Goal: Task Accomplishment & Management: Use online tool/utility

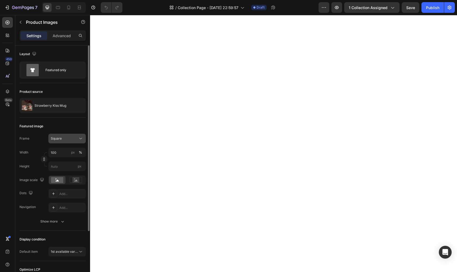
click at [81, 138] on icon at bounding box center [80, 138] width 5 height 5
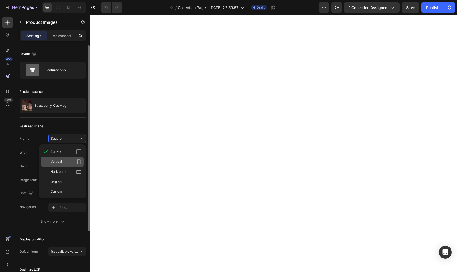
click at [52, 159] on span "Vertical" at bounding box center [55, 161] width 11 height 5
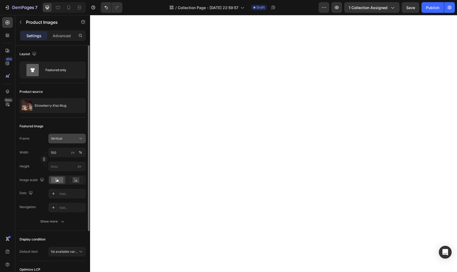
click at [80, 137] on icon at bounding box center [80, 138] width 5 height 5
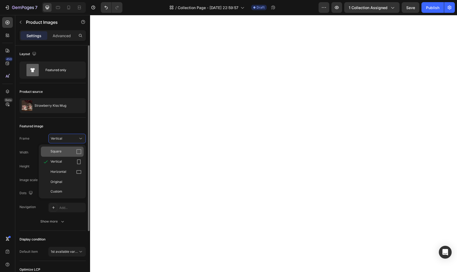
click at [69, 152] on div "Square" at bounding box center [65, 151] width 31 height 5
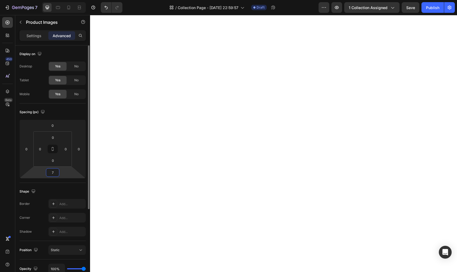
click at [55, 173] on input "7" at bounding box center [52, 172] width 11 height 8
type input "0"
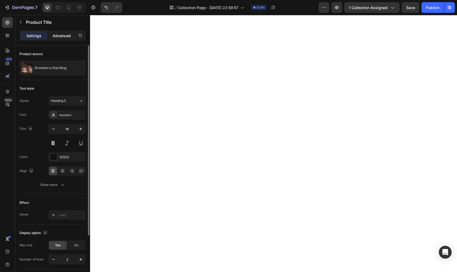
click at [61, 33] on p "Advanced" at bounding box center [62, 36] width 18 height 6
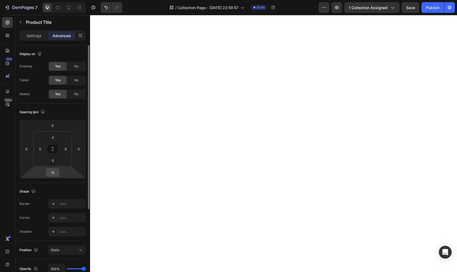
click at [53, 173] on input "16" at bounding box center [52, 172] width 11 height 8
type input "0"
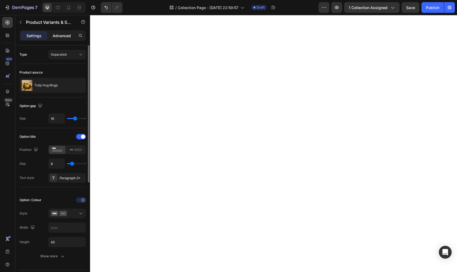
click at [67, 39] on div "Advanced" at bounding box center [61, 35] width 27 height 9
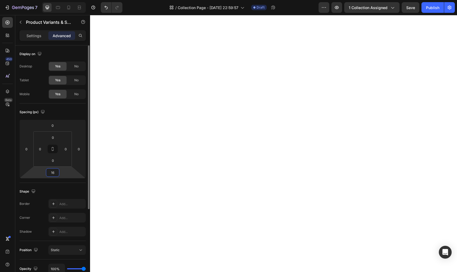
click at [53, 172] on input "16" at bounding box center [52, 172] width 11 height 8
type input "0"
click at [32, 37] on p "Settings" at bounding box center [33, 36] width 15 height 6
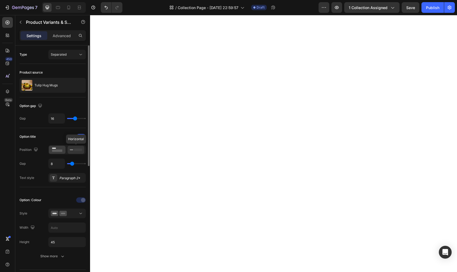
click at [76, 152] on icon at bounding box center [76, 150] width 12 height 6
click at [60, 151] on rect at bounding box center [57, 150] width 10 height 2
click at [58, 58] on button "Separated" at bounding box center [66, 55] width 37 height 10
click at [32, 54] on div "Type Separated" at bounding box center [52, 55] width 66 height 10
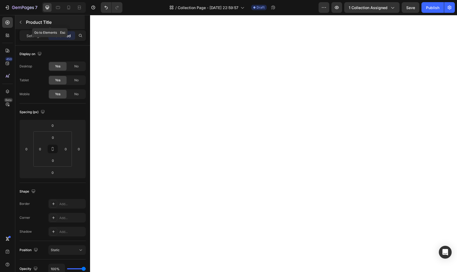
click at [21, 24] on icon "button" at bounding box center [20, 22] width 4 height 4
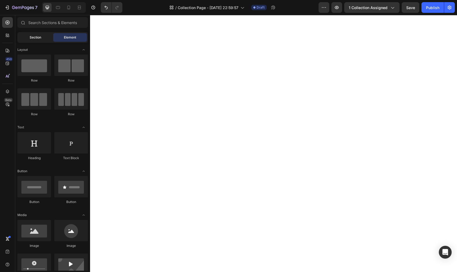
click at [30, 38] on span "Section" at bounding box center [35, 37] width 11 height 5
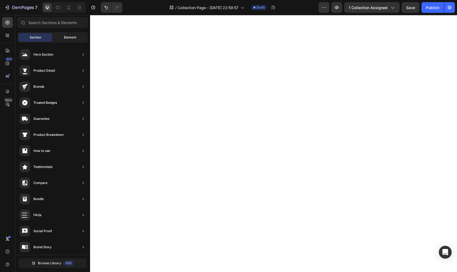
click at [59, 37] on div "Element" at bounding box center [70, 37] width 34 height 9
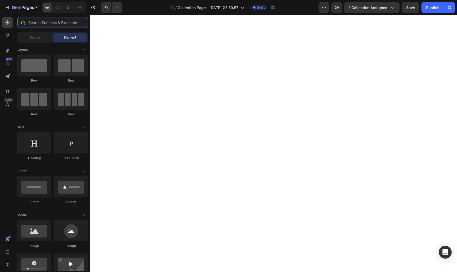
click at [41, 21] on input "text" at bounding box center [52, 22] width 70 height 11
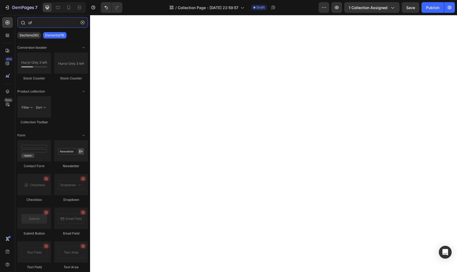
type input "o"
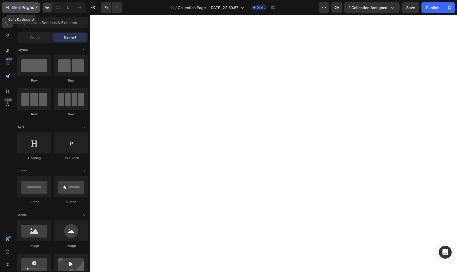
click at [8, 8] on icon "button" at bounding box center [7, 7] width 5 height 5
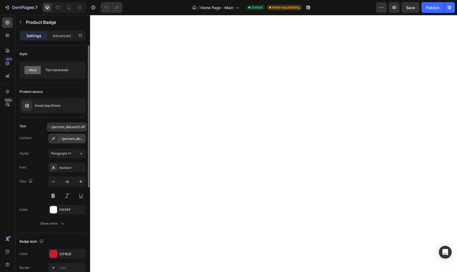
click at [52, 139] on icon at bounding box center [53, 138] width 4 height 4
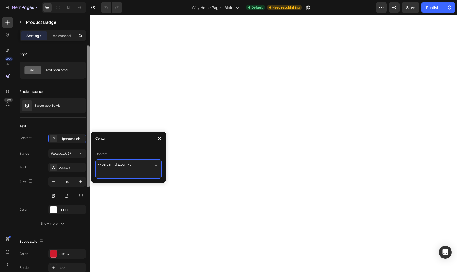
drag, startPoint x: 136, startPoint y: 163, endPoint x: 89, endPoint y: 165, distance: 47.0
click at [89, 165] on div "450 Beta Sections(18) Elements(83) Section Element Hero Section Product Detail …" at bounding box center [45, 143] width 90 height 257
click at [36, 165] on div "Font Assistant" at bounding box center [52, 167] width 66 height 10
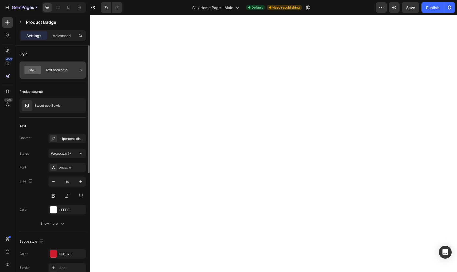
click at [44, 72] on div "Text horizontal" at bounding box center [52, 69] width 66 height 17
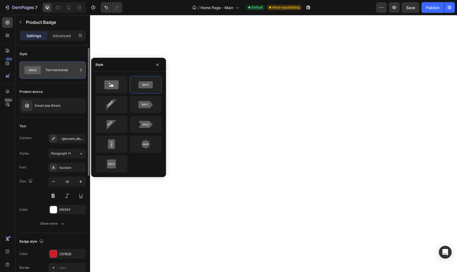
scroll to position [2, 0]
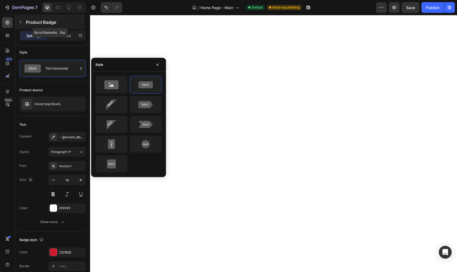
click at [23, 23] on button "button" at bounding box center [20, 22] width 9 height 9
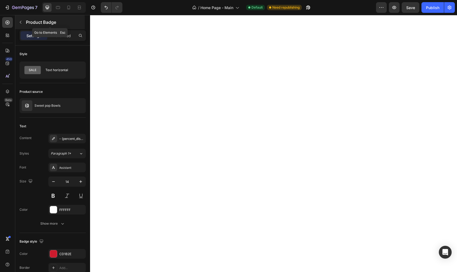
click at [21, 21] on icon "button" at bounding box center [21, 22] width 2 height 3
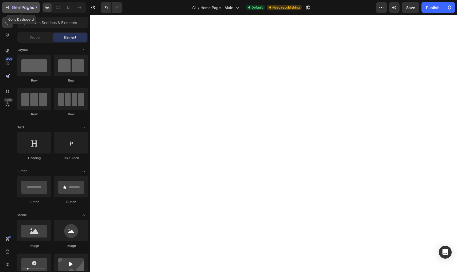
click at [12, 9] on icon "button" at bounding box center [23, 8] width 22 height 5
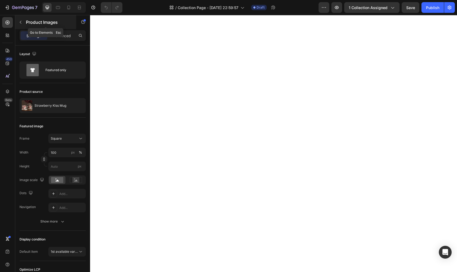
click at [22, 22] on icon "button" at bounding box center [20, 22] width 4 height 4
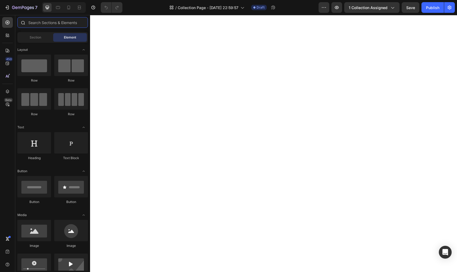
click at [40, 23] on input "text" at bounding box center [52, 22] width 70 height 11
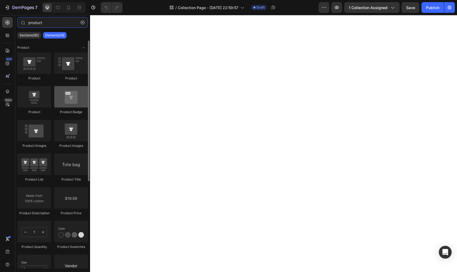
type input "product"
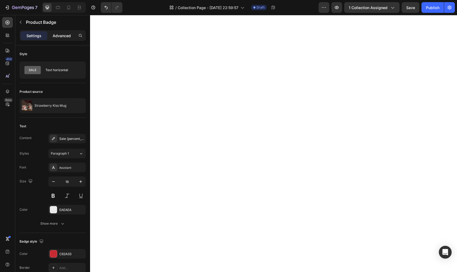
click at [58, 35] on p "Advanced" at bounding box center [62, 36] width 18 height 6
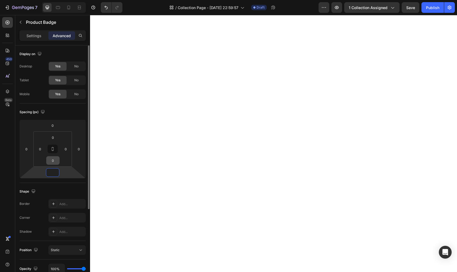
type input "0"
click at [57, 170] on input "0" at bounding box center [52, 172] width 11 height 8
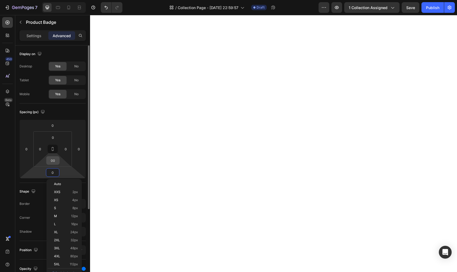
click at [56, 163] on input "00" at bounding box center [53, 160] width 11 height 8
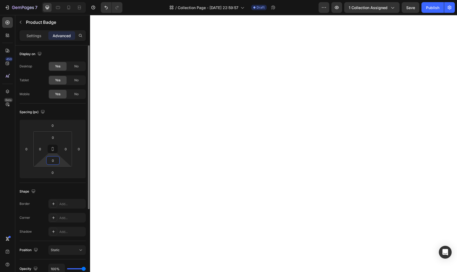
type input "0"
click at [66, 0] on html "7 Version history / Collection Page - Sep 17, 22:59:57 Draft Preview 1 collecti…" at bounding box center [228, 0] width 457 height 0
type input "0"
click at [66, 0] on html "7 Version history / Collection Page - Sep 17, 22:59:57 Draft Preview 1 collecti…" at bounding box center [228, 0] width 457 height 0
click at [34, 37] on p "Settings" at bounding box center [33, 36] width 15 height 6
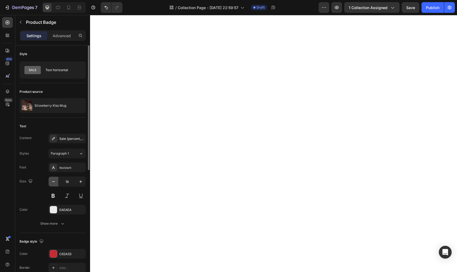
click at [52, 182] on icon "button" at bounding box center [53, 181] width 5 height 5
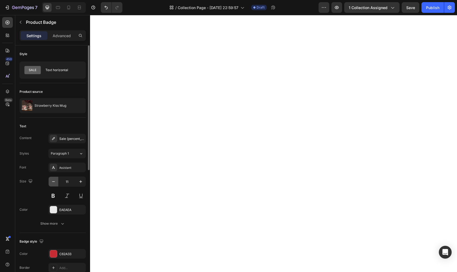
click at [52, 182] on icon "button" at bounding box center [53, 181] width 5 height 5
click at [81, 183] on icon "button" at bounding box center [80, 181] width 5 height 5
click at [54, 182] on icon "button" at bounding box center [53, 181] width 5 height 5
click at [80, 184] on button "button" at bounding box center [81, 182] width 10 height 10
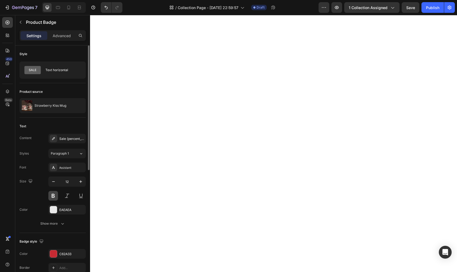
click at [53, 195] on button at bounding box center [53, 196] width 10 height 10
click at [80, 182] on icon "button" at bounding box center [80, 181] width 5 height 5
type input "15"
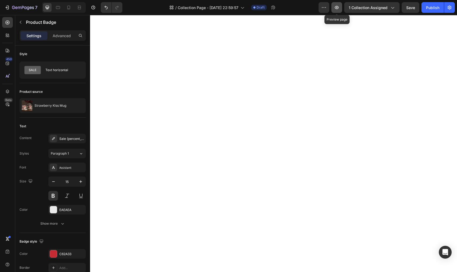
click at [339, 9] on icon "button" at bounding box center [336, 7] width 5 height 5
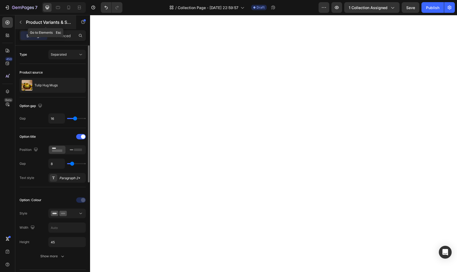
click at [23, 24] on button "button" at bounding box center [20, 22] width 9 height 9
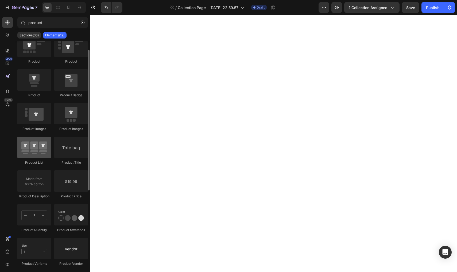
scroll to position [18, 0]
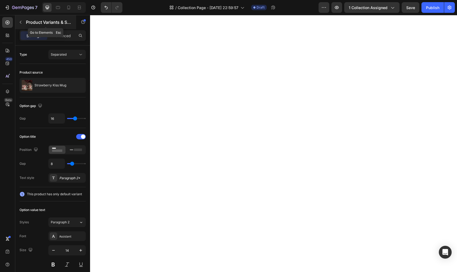
click at [22, 23] on icon "button" at bounding box center [20, 22] width 4 height 4
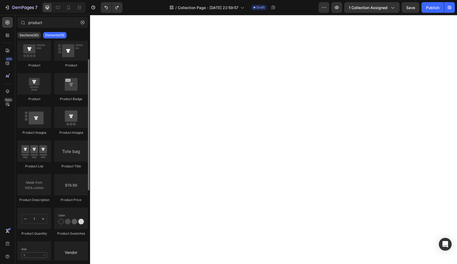
scroll to position [7, 0]
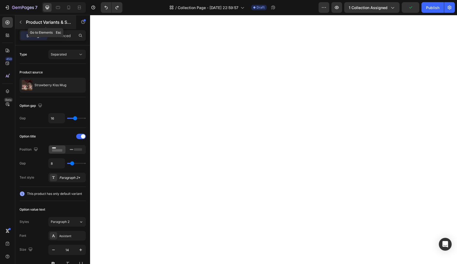
click at [23, 24] on button "button" at bounding box center [20, 22] width 9 height 9
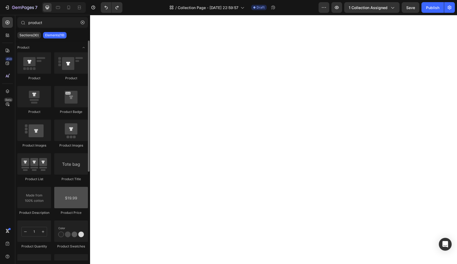
scroll to position [0, 0]
click at [83, 49] on icon "Toggle open" at bounding box center [83, 47] width 4 height 4
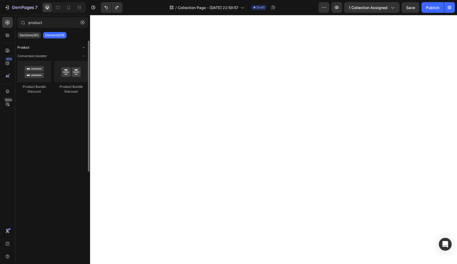
click at [83, 49] on icon "Toggle open" at bounding box center [83, 47] width 4 height 4
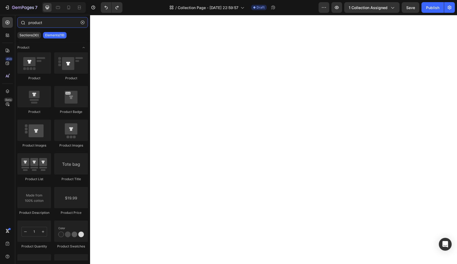
click at [57, 25] on input "product" at bounding box center [52, 22] width 70 height 11
type input "p"
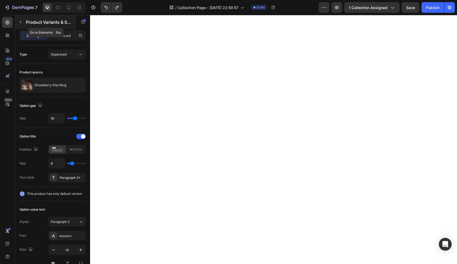
click at [21, 21] on icon "button" at bounding box center [20, 22] width 4 height 4
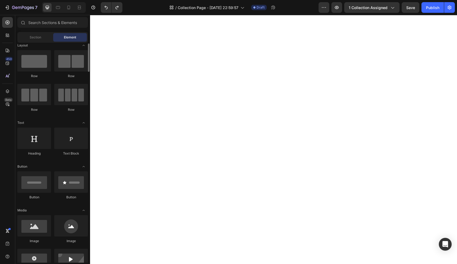
scroll to position [3, 0]
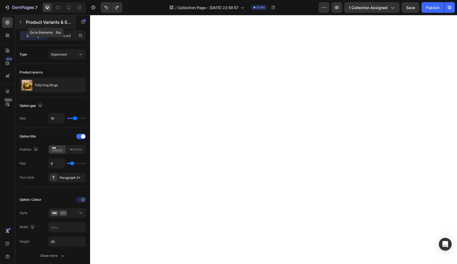
click at [22, 21] on icon "button" at bounding box center [20, 22] width 4 height 4
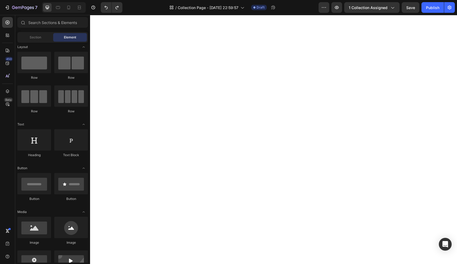
click at [65, 41] on div "Element" at bounding box center [70, 37] width 34 height 9
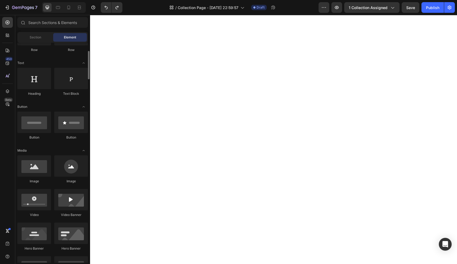
scroll to position [0, 0]
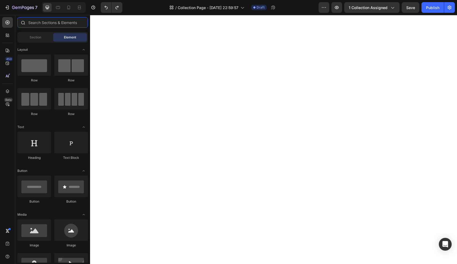
click at [47, 25] on input "text" at bounding box center [52, 22] width 70 height 11
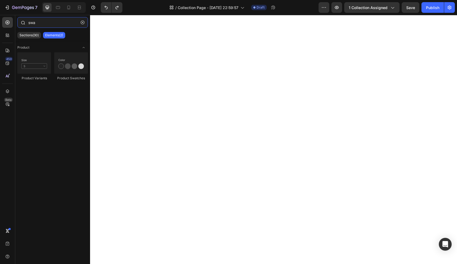
type input "swat"
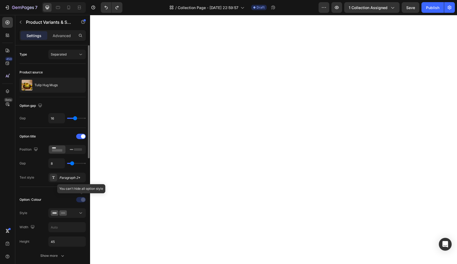
click at [79, 202] on div at bounding box center [81, 199] width 37 height 9
click at [79, 210] on icon at bounding box center [80, 212] width 5 height 5
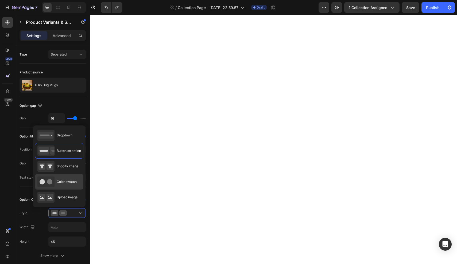
click at [64, 185] on div "Color swatch" at bounding box center [56, 182] width 39 height 11
type input "45"
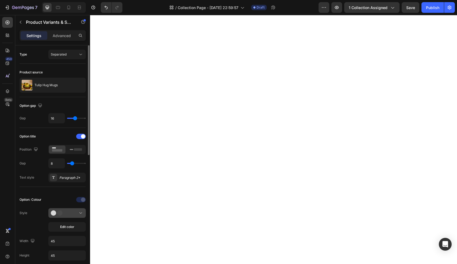
click at [81, 211] on icon at bounding box center [80, 212] width 5 height 5
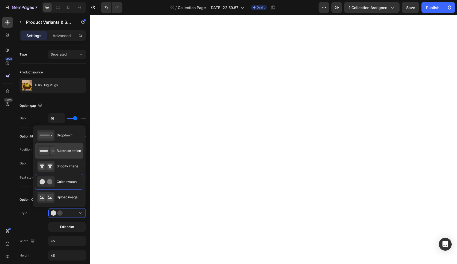
click at [72, 153] on span "Button selection" at bounding box center [69, 150] width 24 height 5
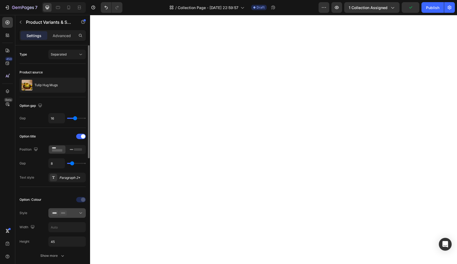
click at [81, 211] on icon at bounding box center [80, 212] width 5 height 5
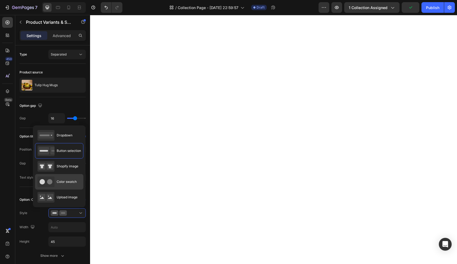
click at [63, 182] on span "Color swatch" at bounding box center [67, 181] width 20 height 5
type input "45"
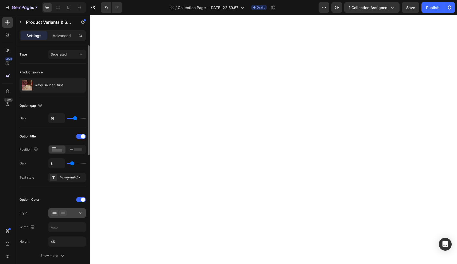
click at [78, 213] on icon at bounding box center [80, 212] width 5 height 5
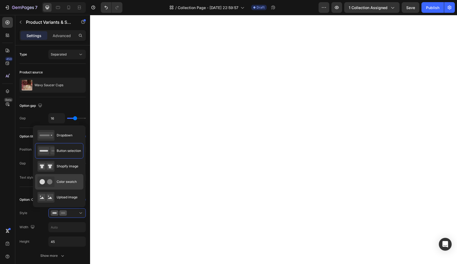
click at [66, 180] on span "Color swatch" at bounding box center [67, 181] width 20 height 5
type input "45"
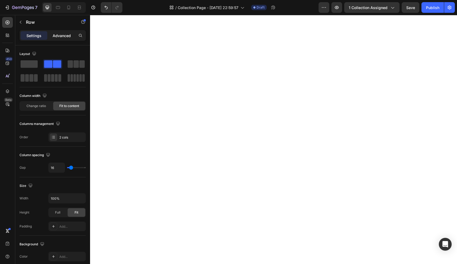
click at [68, 35] on p "Advanced" at bounding box center [62, 36] width 18 height 6
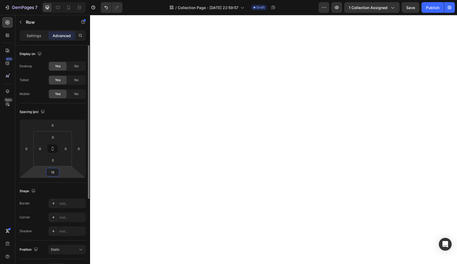
click at [54, 175] on input "16" at bounding box center [52, 172] width 11 height 8
type input "0"
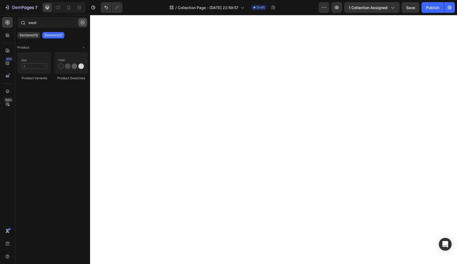
click at [82, 22] on icon "button" at bounding box center [83, 23] width 4 height 4
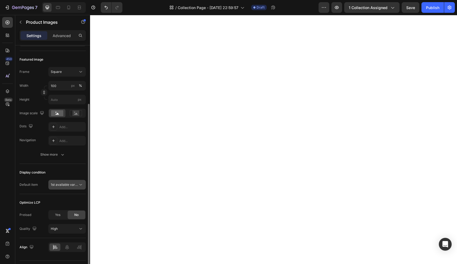
scroll to position [72, 0]
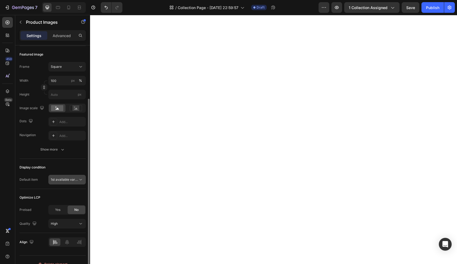
click at [78, 180] on icon at bounding box center [80, 179] width 5 height 5
click at [28, 180] on div "Default item" at bounding box center [28, 179] width 18 height 5
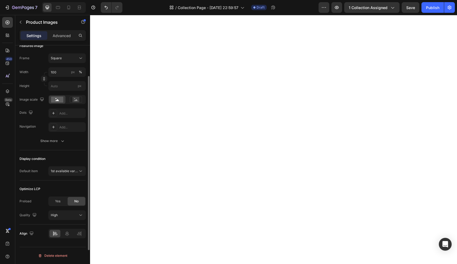
scroll to position [0, 0]
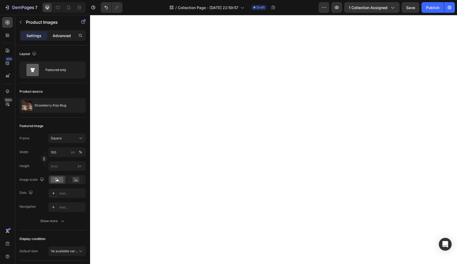
click at [62, 36] on p "Advanced" at bounding box center [62, 36] width 18 height 6
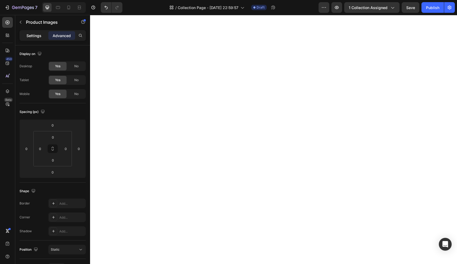
click at [30, 33] on p "Settings" at bounding box center [33, 36] width 15 height 6
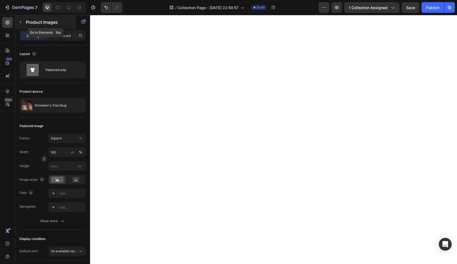
click at [39, 26] on div "Product Images" at bounding box center [45, 22] width 61 height 14
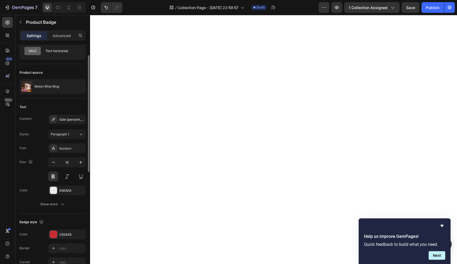
scroll to position [19, 0]
click at [59, 36] on p "Advanced" at bounding box center [62, 36] width 18 height 6
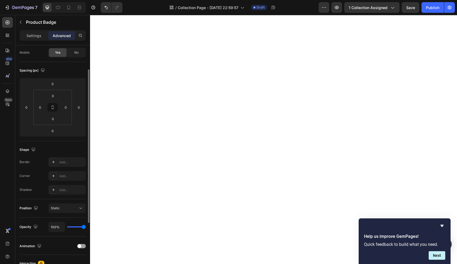
scroll to position [41, 0]
click at [53, 178] on div at bounding box center [53, 175] width 7 height 7
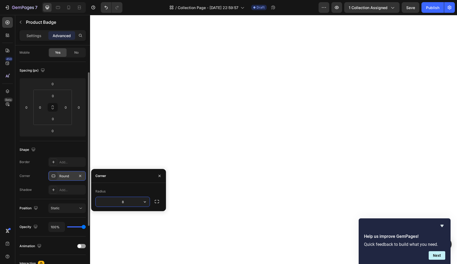
click at [53, 177] on icon at bounding box center [53, 176] width 4 height 4
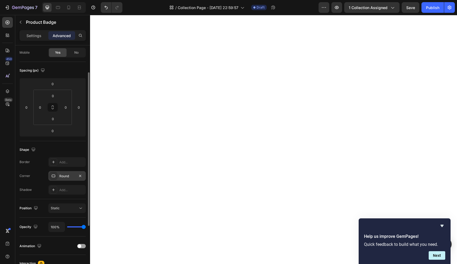
click at [53, 177] on icon at bounding box center [53, 176] width 4 height 4
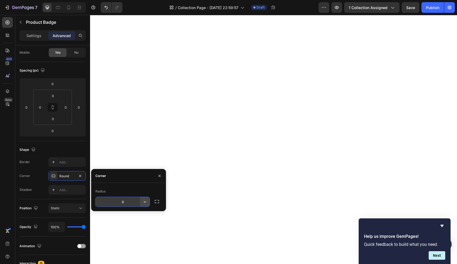
click at [148, 202] on button "button" at bounding box center [145, 202] width 10 height 10
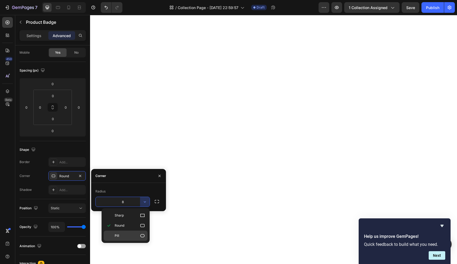
click at [126, 234] on p "Pill" at bounding box center [130, 235] width 30 height 5
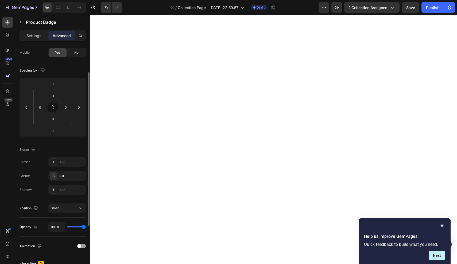
click at [39, 174] on div "Corner Pill" at bounding box center [52, 176] width 66 height 10
click at [54, 177] on icon at bounding box center [53, 176] width 4 height 4
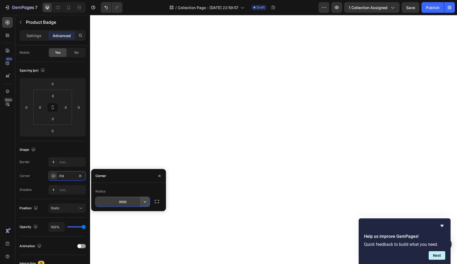
click at [146, 202] on icon "button" at bounding box center [145, 201] width 2 height 1
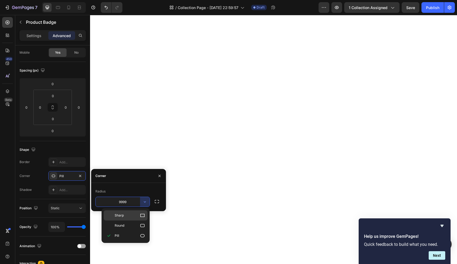
click at [134, 214] on p "Sharp" at bounding box center [130, 215] width 30 height 5
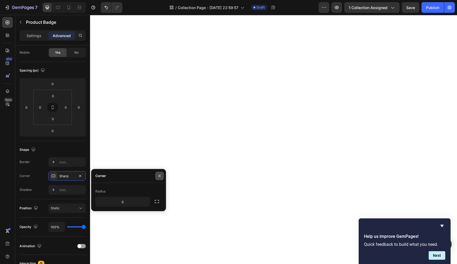
click at [160, 177] on icon "button" at bounding box center [159, 176] width 2 height 2
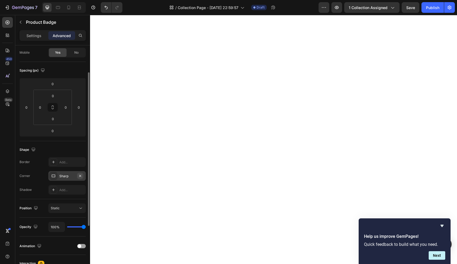
click at [79, 175] on icon "button" at bounding box center [80, 176] width 4 height 4
click at [53, 161] on icon at bounding box center [53, 162] width 4 height 4
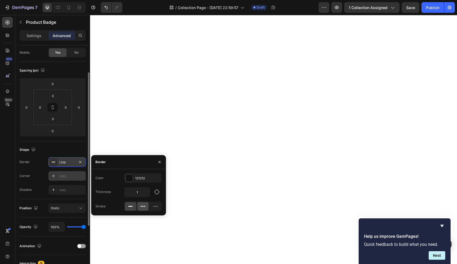
click at [143, 209] on icon at bounding box center [142, 206] width 5 height 5
click at [155, 204] on icon at bounding box center [155, 206] width 5 height 5
click at [130, 206] on rect at bounding box center [130, 206] width 4 height 1
drag, startPoint x: 156, startPoint y: 192, endPoint x: 156, endPoint y: 188, distance: 4.3
click at [156, 188] on button "button" at bounding box center [157, 192] width 10 height 10
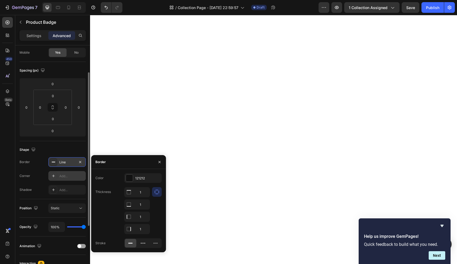
click at [113, 195] on div "Thickness 1 1 1 1" at bounding box center [128, 210] width 66 height 47
click at [105, 187] on div "Thickness 1 1 1 1" at bounding box center [128, 210] width 66 height 47
click at [159, 163] on icon "button" at bounding box center [159, 162] width 4 height 4
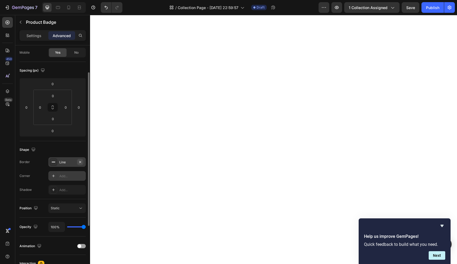
click at [80, 162] on icon "button" at bounding box center [80, 162] width 2 height 2
click at [54, 178] on div at bounding box center [53, 175] width 7 height 7
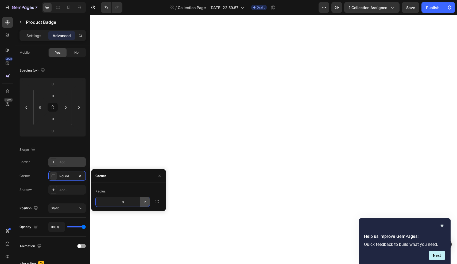
click at [146, 204] on icon "button" at bounding box center [144, 201] width 5 height 5
click at [130, 201] on input "8" at bounding box center [123, 202] width 54 height 10
click at [144, 201] on icon "button" at bounding box center [144, 201] width 5 height 5
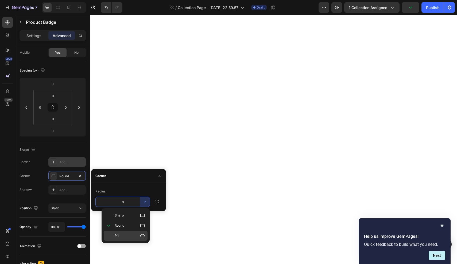
click at [132, 237] on p "Pill" at bounding box center [130, 235] width 30 height 5
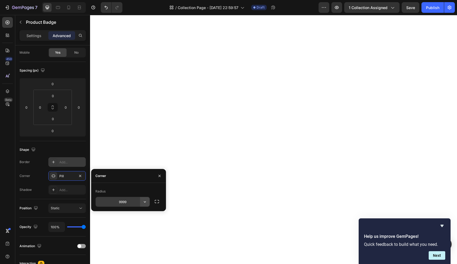
click at [143, 202] on icon "button" at bounding box center [144, 201] width 5 height 5
click at [134, 202] on input "9999" at bounding box center [123, 202] width 54 height 10
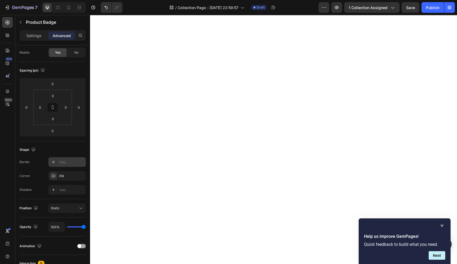
click at [441, 228] on icon "Hide survey" at bounding box center [441, 226] width 6 height 6
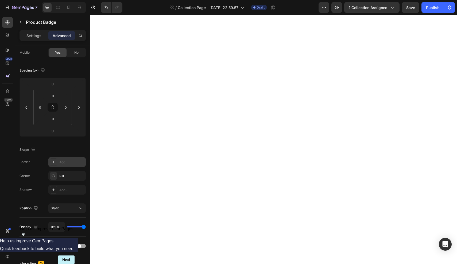
click at [35, 163] on div "Border Add..." at bounding box center [52, 162] width 66 height 10
click at [335, 5] on button "button" at bounding box center [336, 7] width 11 height 11
click at [80, 176] on icon "button" at bounding box center [80, 176] width 2 height 2
click at [53, 177] on icon at bounding box center [53, 176] width 4 height 4
type input "8"
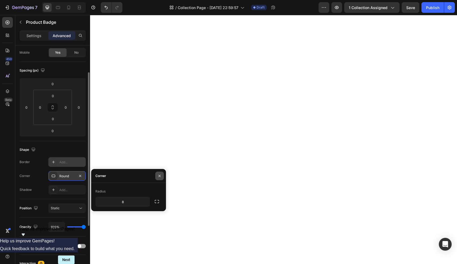
click at [159, 176] on icon "button" at bounding box center [159, 176] width 2 height 2
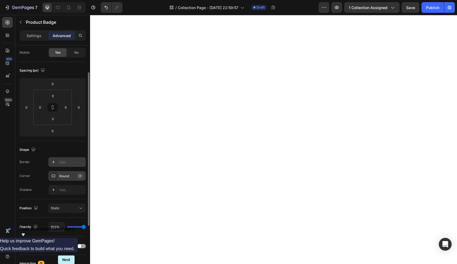
click at [81, 177] on icon "button" at bounding box center [80, 176] width 4 height 4
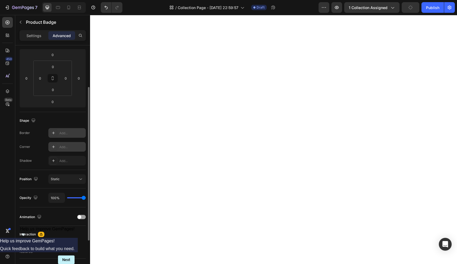
scroll to position [71, 0]
type input "92%"
type input "92"
type input "89%"
type input "89"
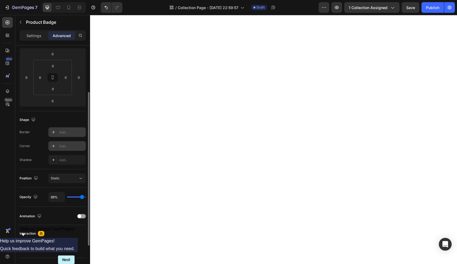
type input "87%"
type input "87"
type input "83%"
type input "83"
type input "82%"
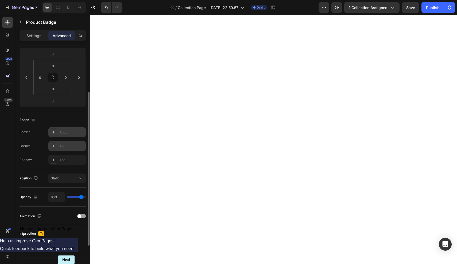
type input "82"
type input "80%"
type input "80"
type input "78%"
type input "78"
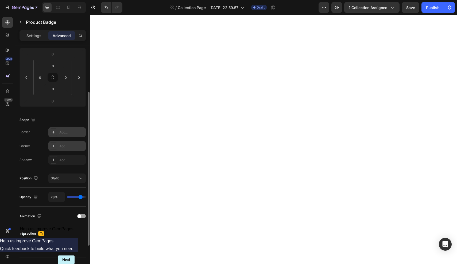
type input "76%"
type input "76"
type input "75%"
type input "75"
type input "73%"
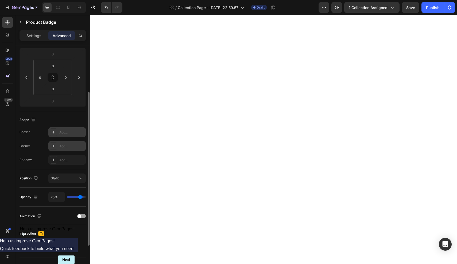
type input "73"
type input "71%"
type input "71"
type input "69%"
type input "69"
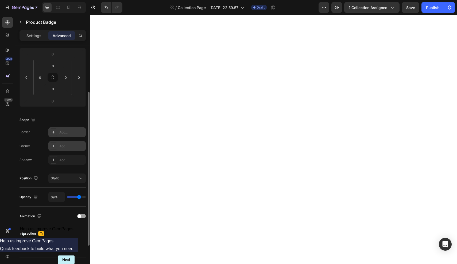
type input "71%"
type input "71"
type input "73%"
type input "73"
type input "75%"
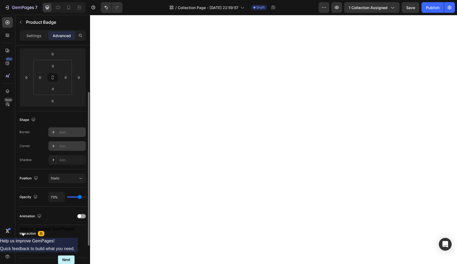
type input "75"
type input "76%"
type input "76"
type input "78%"
type input "78"
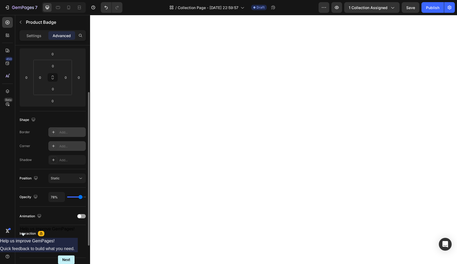
type input "80%"
type input "80"
type input "82%"
type input "82"
type input "83%"
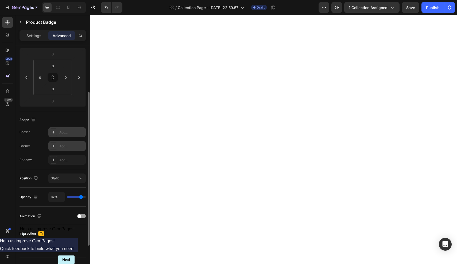
type input "83"
type input "85%"
type input "85"
type input "89%"
type input "89"
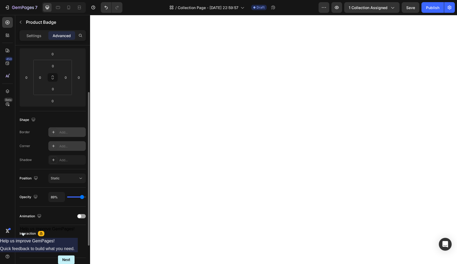
type input "90%"
type input "90"
type input "94%"
type input "94"
type input "97%"
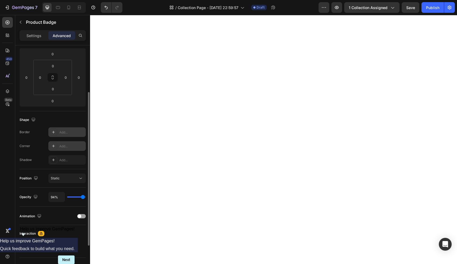
type input "97"
type input "100%"
type input "100"
drag, startPoint x: 82, startPoint y: 197, endPoint x: 92, endPoint y: 197, distance: 9.9
click at [92, 0] on div "7 Version history / Collection Page - Sep 17, 22:59:57 Draft Preview 1 collecti…" at bounding box center [228, 0] width 457 height 0
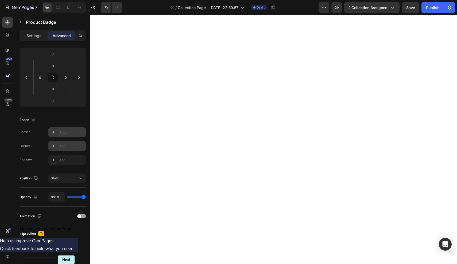
click at [30, 145] on div "Corner Add..." at bounding box center [52, 146] width 66 height 10
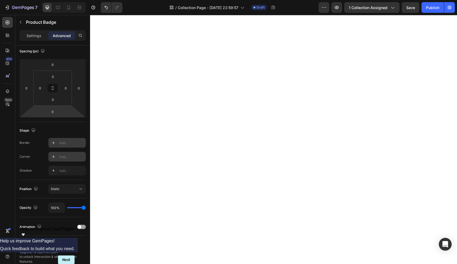
click at [55, 144] on icon at bounding box center [53, 143] width 4 height 4
type input "1"
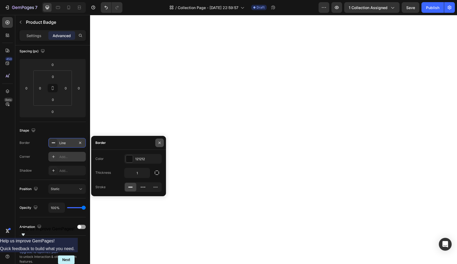
click at [159, 144] on icon "button" at bounding box center [159, 143] width 4 height 4
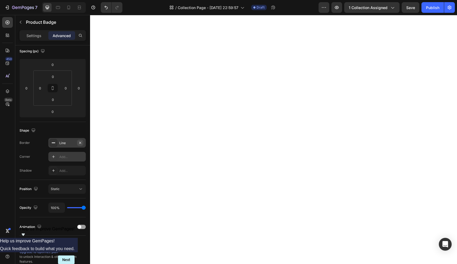
click at [81, 142] on icon "button" at bounding box center [80, 143] width 2 height 2
click at [56, 158] on div at bounding box center [53, 156] width 7 height 7
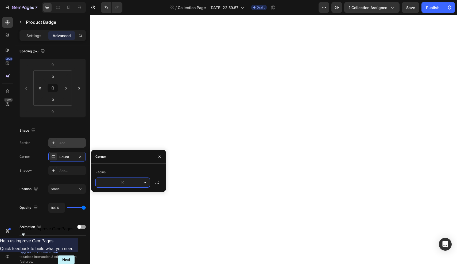
type input "1"
type input "50"
click at [34, 162] on div "Border Add... Corner 50, 50, 50, 50 Shadow Add..." at bounding box center [52, 156] width 66 height 37
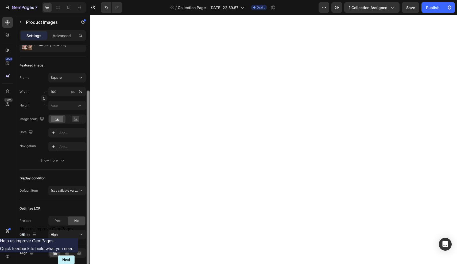
scroll to position [0, 0]
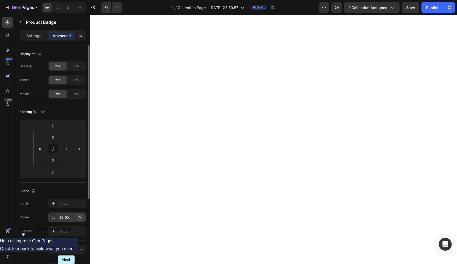
click at [80, 218] on icon "button" at bounding box center [80, 217] width 4 height 4
click at [54, 218] on icon at bounding box center [53, 217] width 4 height 4
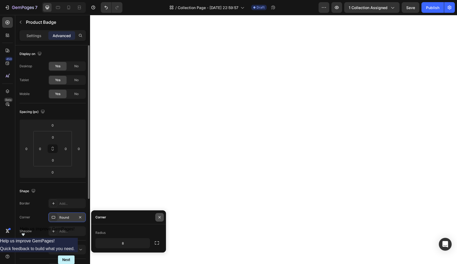
click at [159, 217] on icon "button" at bounding box center [159, 217] width 4 height 4
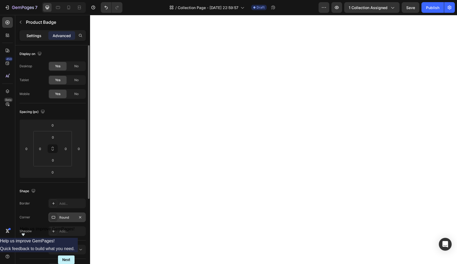
click at [29, 33] on p "Settings" at bounding box center [33, 36] width 15 height 6
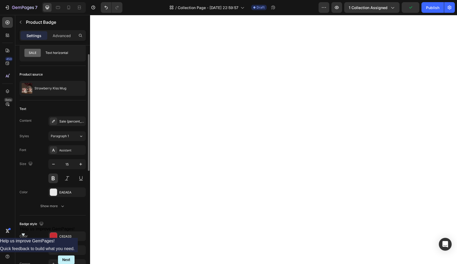
scroll to position [17, 0]
click at [53, 165] on icon "button" at bounding box center [53, 163] width 5 height 5
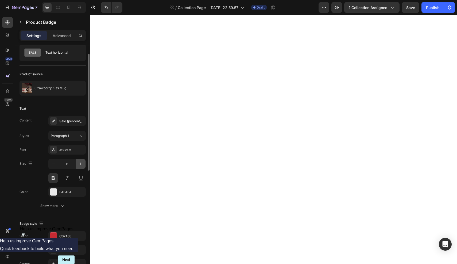
click at [80, 167] on button "button" at bounding box center [81, 164] width 10 height 10
type input "12"
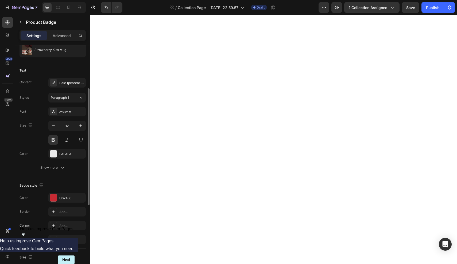
scroll to position [78, 0]
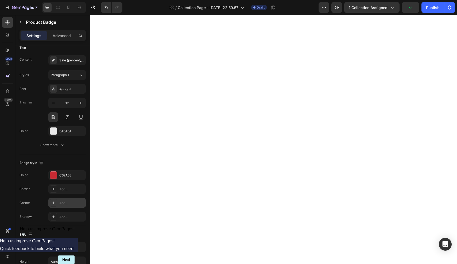
click at [53, 203] on icon at bounding box center [53, 203] width 4 height 4
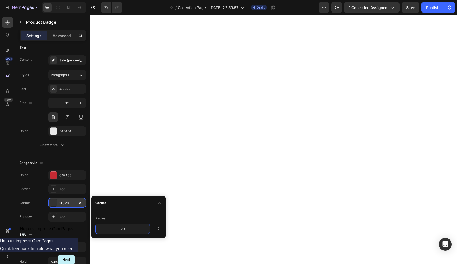
click at [33, 204] on div "Corner 20, 20, 20, 20" at bounding box center [52, 203] width 66 height 10
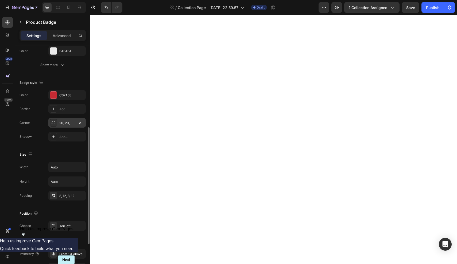
scroll to position [160, 0]
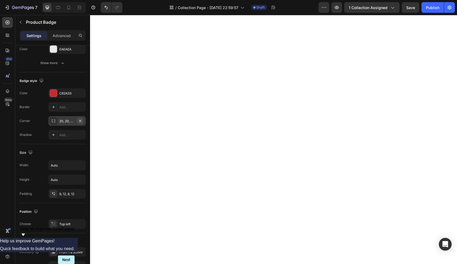
click at [80, 121] on icon "button" at bounding box center [80, 121] width 2 height 2
click at [54, 119] on icon at bounding box center [53, 121] width 4 height 4
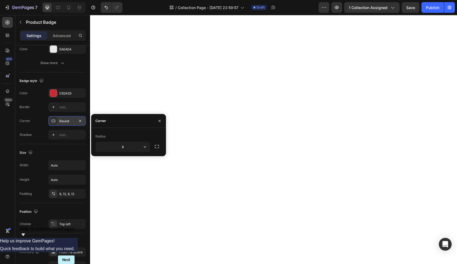
click at [79, 117] on div "Round" at bounding box center [66, 121] width 37 height 10
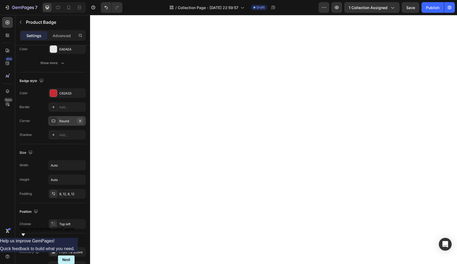
click at [79, 121] on icon "button" at bounding box center [80, 121] width 4 height 4
click at [53, 120] on icon at bounding box center [53, 121] width 4 height 4
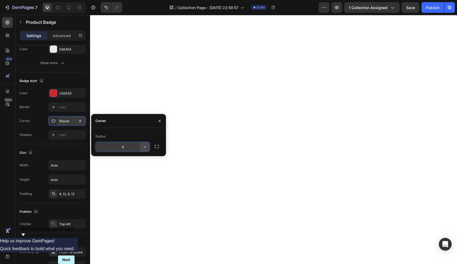
click at [147, 147] on icon "button" at bounding box center [144, 146] width 5 height 5
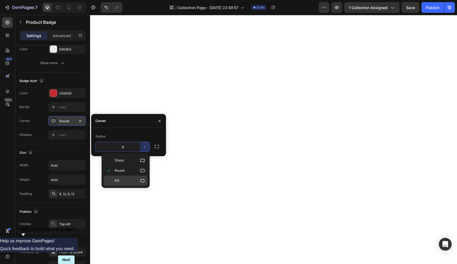
click at [126, 182] on p "Pill" at bounding box center [130, 180] width 30 height 5
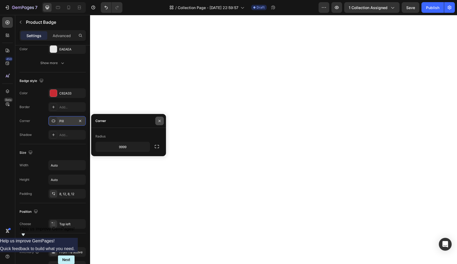
click at [159, 124] on button "button" at bounding box center [159, 121] width 9 height 9
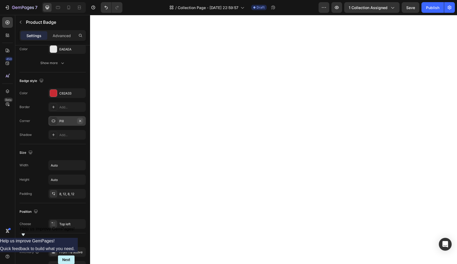
click at [80, 121] on icon "button" at bounding box center [80, 121] width 2 height 2
click at [52, 120] on icon at bounding box center [53, 121] width 4 height 4
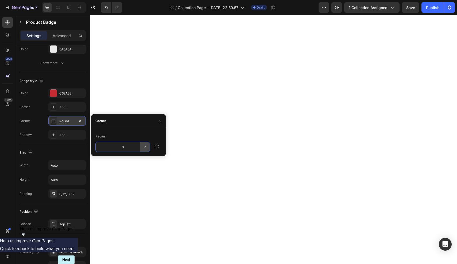
click at [148, 147] on button "button" at bounding box center [145, 147] width 10 height 10
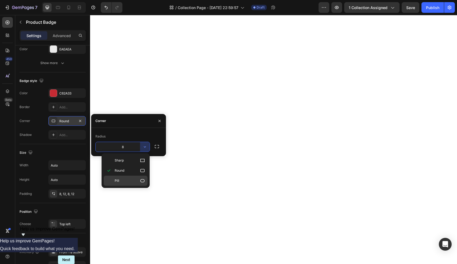
click at [117, 181] on span "Pill" at bounding box center [117, 180] width 5 height 5
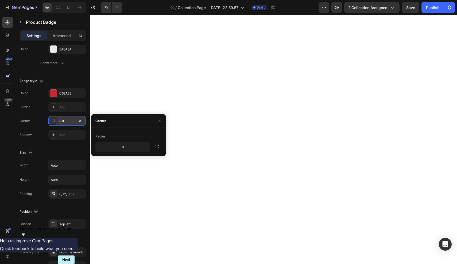
type input "9999"
click at [34, 128] on div "Color C62A33 Border Add... Corner Pill Shadow Add..." at bounding box center [52, 113] width 66 height 51
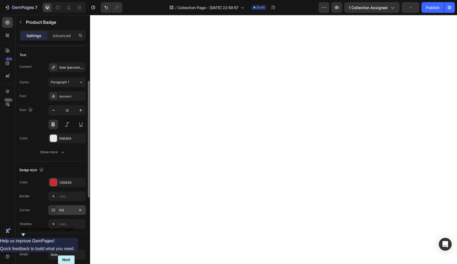
scroll to position [72, 0]
click at [53, 109] on icon "button" at bounding box center [53, 109] width 5 height 5
type input "11"
click at [29, 198] on div "Border" at bounding box center [24, 195] width 10 height 5
click at [69, 70] on div "Sale {percent_discount} off" at bounding box center [66, 67] width 37 height 10
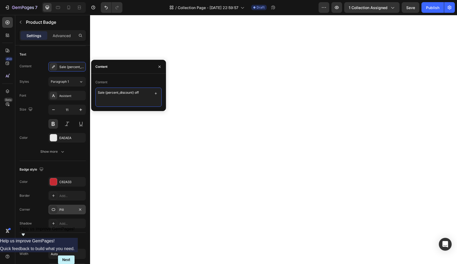
click at [144, 92] on textarea "Sale {percent_discount} off" at bounding box center [128, 97] width 66 height 19
type textarea "Sale"
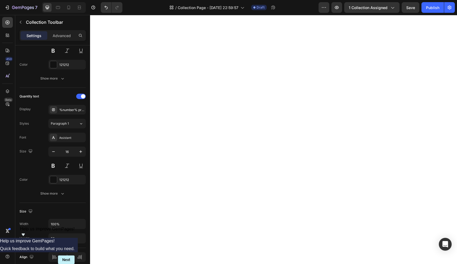
scroll to position [0, 0]
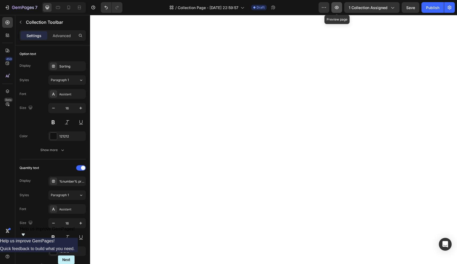
click at [339, 9] on icon "button" at bounding box center [336, 7] width 5 height 5
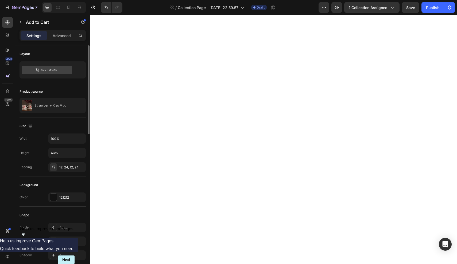
scroll to position [8, 0]
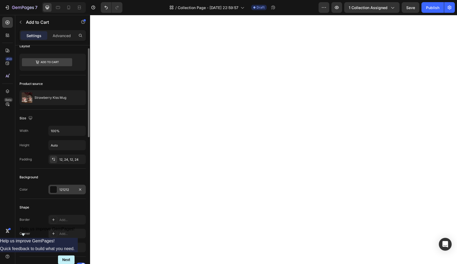
click at [65, 189] on div "121212" at bounding box center [66, 189] width 15 height 5
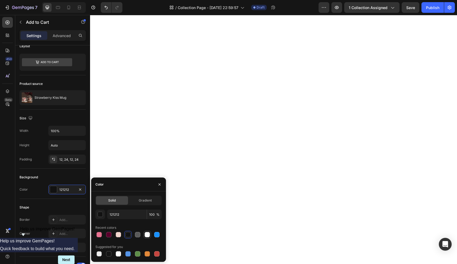
click at [148, 235] on div at bounding box center [146, 234] width 5 height 5
type input "FFFFFF"
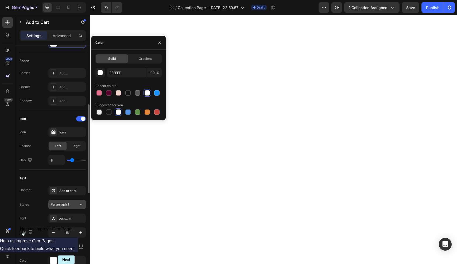
scroll to position [155, 0]
click at [53, 262] on div at bounding box center [53, 260] width 7 height 7
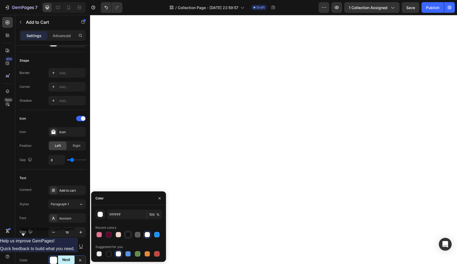
click at [128, 236] on div at bounding box center [127, 234] width 5 height 5
type input "121212"
click at [37, 245] on div "Size 16" at bounding box center [52, 239] width 66 height 24
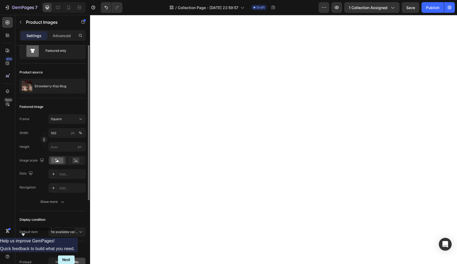
scroll to position [0, 0]
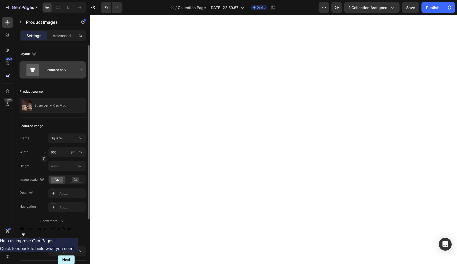
click at [80, 69] on icon at bounding box center [80, 69] width 5 height 5
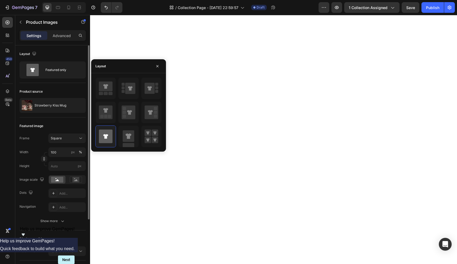
click at [25, 169] on div "Height" at bounding box center [24, 166] width 10 height 10
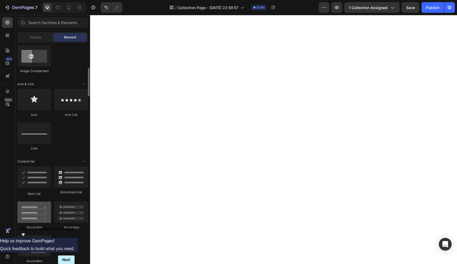
scroll to position [290, 0]
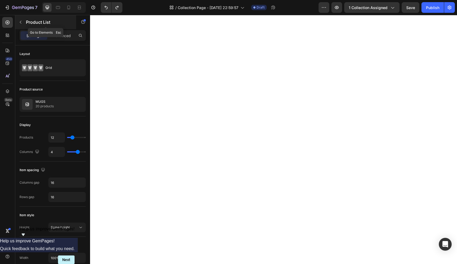
click at [21, 23] on icon "button" at bounding box center [20, 22] width 4 height 4
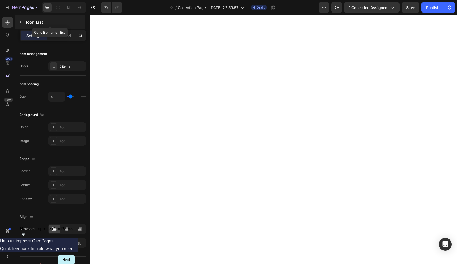
click at [19, 21] on icon "button" at bounding box center [20, 22] width 4 height 4
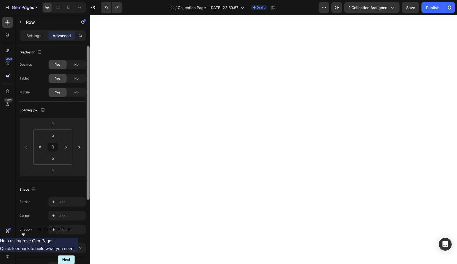
scroll to position [0, 0]
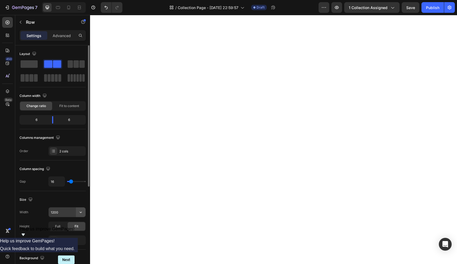
click at [80, 214] on icon "button" at bounding box center [80, 212] width 5 height 5
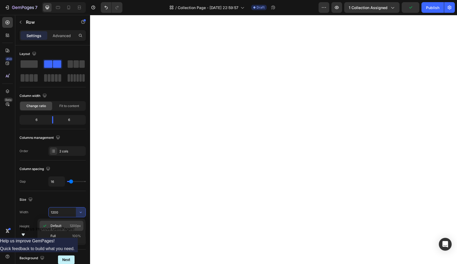
click at [67, 225] on p "Default 1200px" at bounding box center [65, 226] width 30 height 5
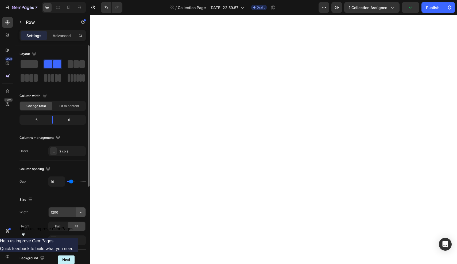
click at [81, 212] on icon "button" at bounding box center [81, 212] width 2 height 1
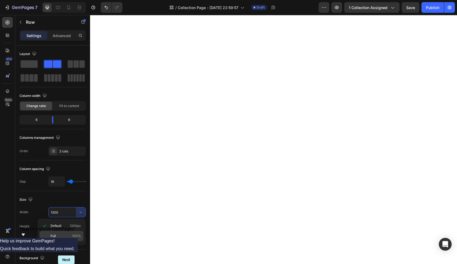
click at [63, 233] on div "Full 100%" at bounding box center [62, 236] width 44 height 10
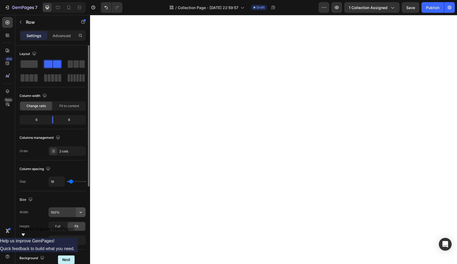
click at [83, 213] on button "button" at bounding box center [81, 212] width 10 height 10
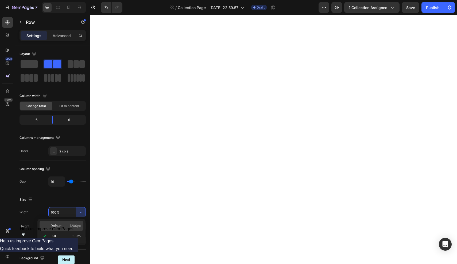
click at [65, 224] on p "Default 1200px" at bounding box center [65, 226] width 30 height 5
type input "1200"
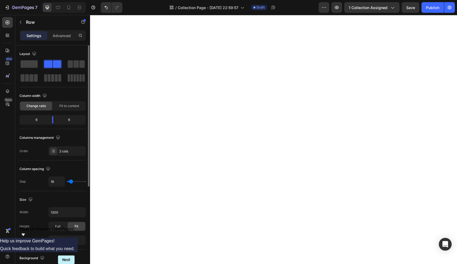
click at [64, 120] on div "6" at bounding box center [70, 119] width 27 height 7
click at [63, 107] on span "Fit to content" at bounding box center [69, 106] width 20 height 5
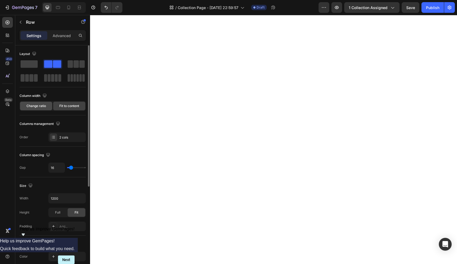
click at [39, 109] on div "Change ratio" at bounding box center [36, 106] width 32 height 9
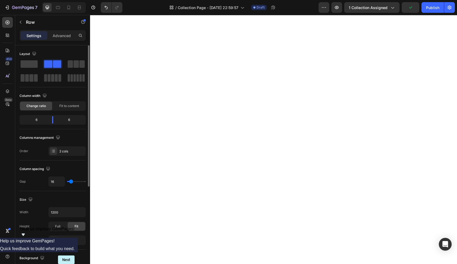
click at [30, 57] on div "Layout" at bounding box center [28, 53] width 18 height 7
click at [28, 65] on span at bounding box center [29, 63] width 17 height 7
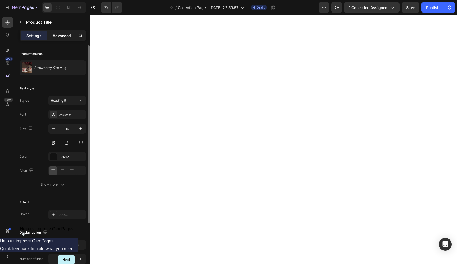
click at [60, 37] on p "Advanced" at bounding box center [62, 36] width 18 height 6
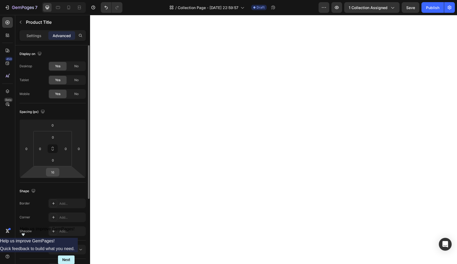
click at [56, 174] on input "16" at bounding box center [52, 172] width 11 height 8
type input "0"
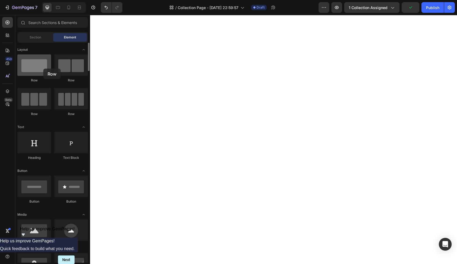
click at [43, 69] on div at bounding box center [34, 64] width 34 height 21
click at [337, 7] on icon "button" at bounding box center [337, 8] width 2 height 2
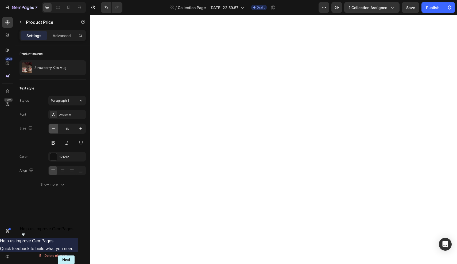
click at [55, 131] on icon "button" at bounding box center [53, 128] width 5 height 5
click at [79, 128] on icon "button" at bounding box center [80, 128] width 5 height 5
type input "18"
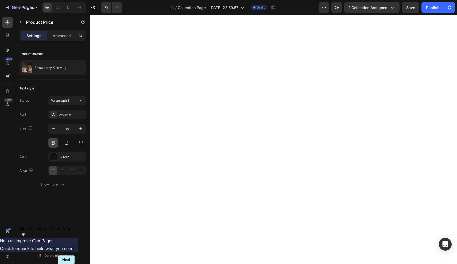
click at [52, 143] on button at bounding box center [53, 143] width 10 height 10
click at [56, 129] on icon "button" at bounding box center [53, 128] width 5 height 5
type input "15"
click at [59, 43] on div "Settings Advanced" at bounding box center [52, 37] width 75 height 15
click at [60, 40] on div "Settings Advanced" at bounding box center [52, 35] width 66 height 11
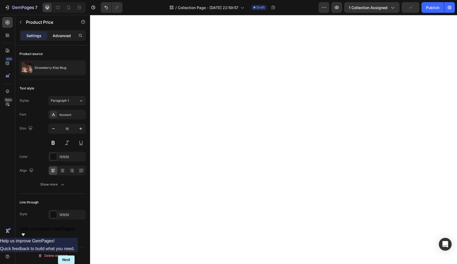
click at [61, 37] on p "Advanced" at bounding box center [62, 36] width 18 height 6
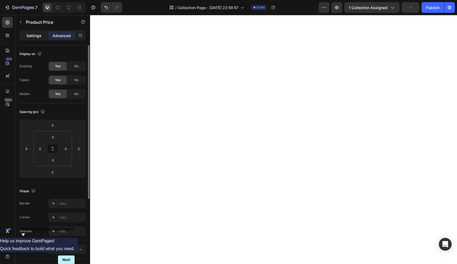
click at [33, 37] on p "Settings" at bounding box center [33, 36] width 15 height 6
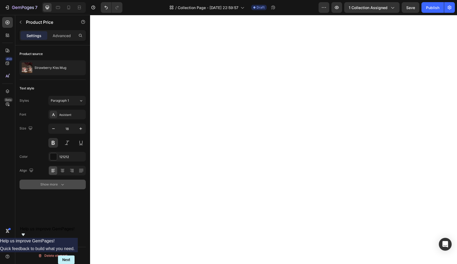
click at [54, 187] on div "Show more" at bounding box center [52, 184] width 25 height 5
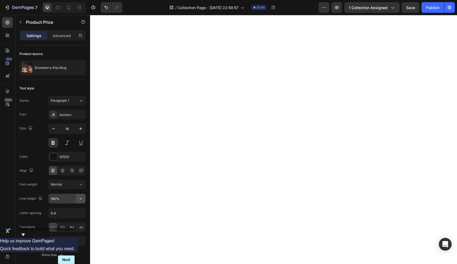
click at [80, 198] on icon "button" at bounding box center [80, 198] width 5 height 5
click at [67, 210] on p "100%" at bounding box center [65, 212] width 30 height 5
click at [81, 197] on icon "button" at bounding box center [80, 198] width 5 height 5
click at [56, 245] on div "150%" at bounding box center [62, 243] width 44 height 10
type input "150%"
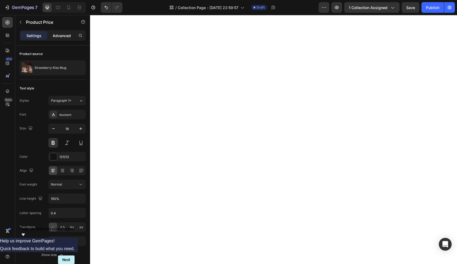
click at [61, 36] on p "Advanced" at bounding box center [62, 36] width 18 height 6
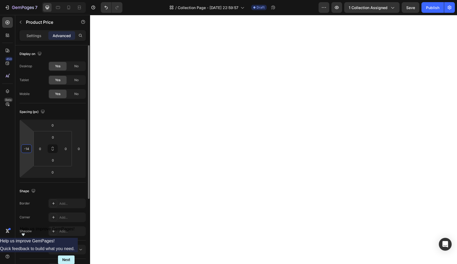
drag, startPoint x: 29, startPoint y: 156, endPoint x: 19, endPoint y: 158, distance: 9.8
click at [19, 0] on html "7 Version history / Collection Page - Sep 17, 22:59:57 Draft Preview 1 collecti…" at bounding box center [228, 0] width 457 height 0
type input "-1"
type input "0"
click at [36, 162] on icon at bounding box center [53, 148] width 38 height 35
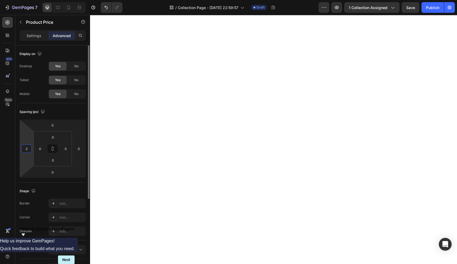
drag, startPoint x: 21, startPoint y: 158, endPoint x: 29, endPoint y: 158, distance: 8.3
click at [29, 0] on html "7 Version history / Collection Page - Sep 17, 22:59:57 Draft Preview 1 collecti…" at bounding box center [228, 0] width 457 height 0
drag, startPoint x: 29, startPoint y: 158, endPoint x: 10, endPoint y: 158, distance: 19.0
click at [10, 0] on html "7 Version history / Collection Page - Sep 17, 22:59:57 Draft Preview 1 collecti…" at bounding box center [228, 0] width 457 height 0
drag, startPoint x: 31, startPoint y: 159, endPoint x: 18, endPoint y: 158, distance: 13.1
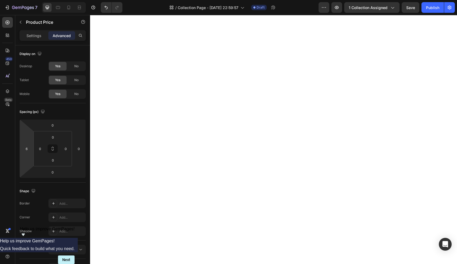
click at [18, 0] on html "7 Version history / Collection Page - Sep 17, 22:59:57 Draft Preview 1 collecti…" at bounding box center [228, 0] width 457 height 0
drag, startPoint x: 27, startPoint y: 166, endPoint x: 38, endPoint y: 166, distance: 11.5
click at [38, 0] on html "7 Version history / Collection Page - Sep 17, 22:59:57 Draft Preview 1 collecti…" at bounding box center [228, 0] width 457 height 0
type input "6"
drag, startPoint x: 23, startPoint y: 155, endPoint x: 4, endPoint y: 155, distance: 19.0
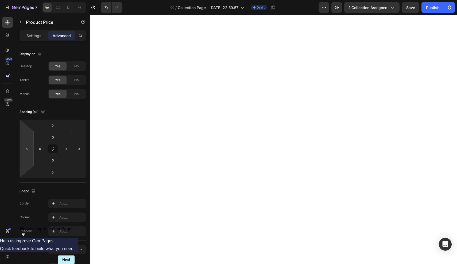
click at [4, 0] on html "7 Version history / Collection Page - Sep 17, 22:59:57 Draft Preview 1 collecti…" at bounding box center [228, 0] width 457 height 0
drag, startPoint x: 33, startPoint y: 156, endPoint x: 19, endPoint y: 158, distance: 14.2
click at [19, 158] on div "Display on Desktop Yes No Tablet Yes No Mobile Yes No Spacing (px) 0 6 0 0 0 0 …" at bounding box center [52, 223] width 75 height 356
click at [26, 151] on input "6" at bounding box center [26, 149] width 8 height 8
type input "-1"
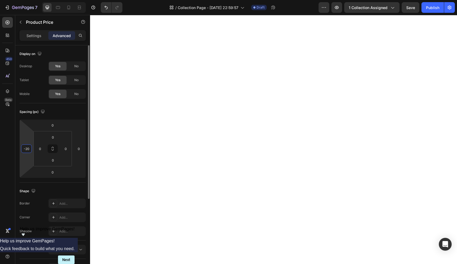
type input "-2"
type input "-3"
click at [10, 159] on div "450 Beta" at bounding box center [7, 121] width 11 height 209
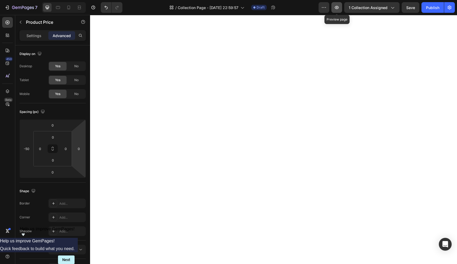
click at [338, 9] on icon "button" at bounding box center [336, 7] width 5 height 5
click at [338, 10] on icon "button" at bounding box center [336, 7] width 5 height 5
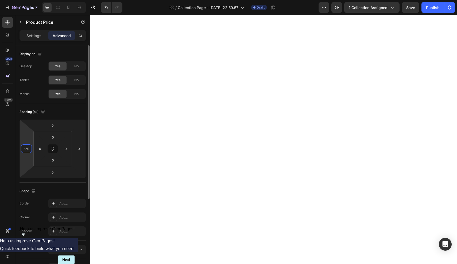
click at [29, 150] on input "-50" at bounding box center [26, 149] width 8 height 8
type input "0"
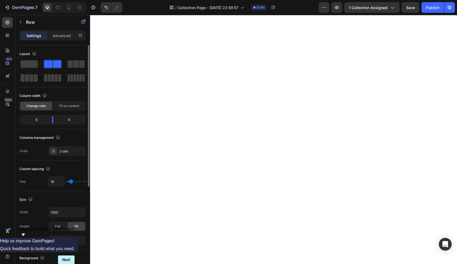
type input "14"
type input "12"
type input "9"
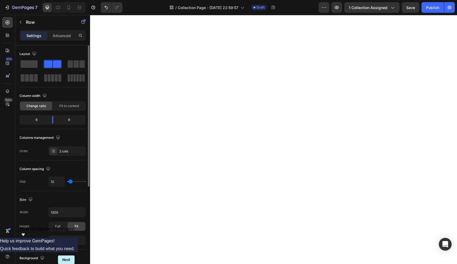
type input "9"
type input "7"
type input "5"
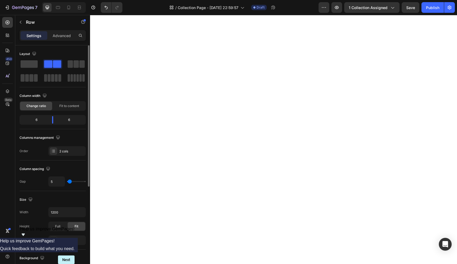
type input "0"
drag, startPoint x: 70, startPoint y: 182, endPoint x: 64, endPoint y: 182, distance: 6.2
type input "0"
click at [64, 182] on div "0" at bounding box center [66, 182] width 37 height 10
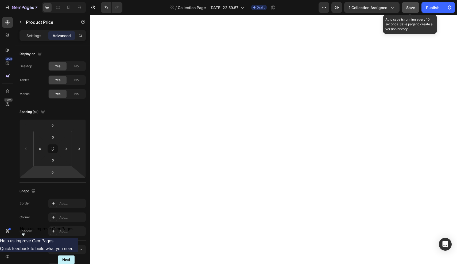
click at [405, 9] on button "Save" at bounding box center [410, 7] width 18 height 11
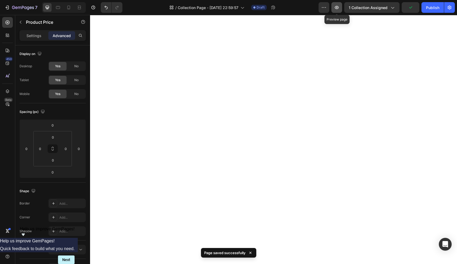
click at [338, 6] on icon "button" at bounding box center [337, 7] width 4 height 3
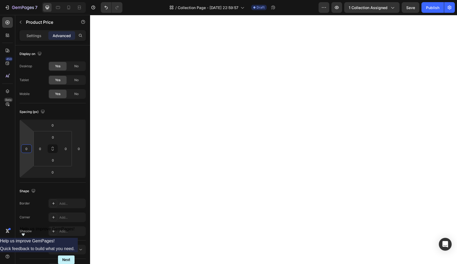
click at [28, 150] on input "0" at bounding box center [26, 149] width 8 height 8
type input "-200"
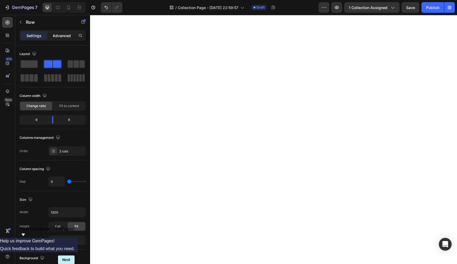
click at [58, 38] on div "Advanced" at bounding box center [61, 35] width 27 height 9
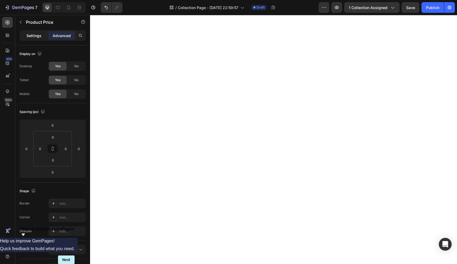
click at [38, 40] on div "Settings" at bounding box center [34, 35] width 27 height 9
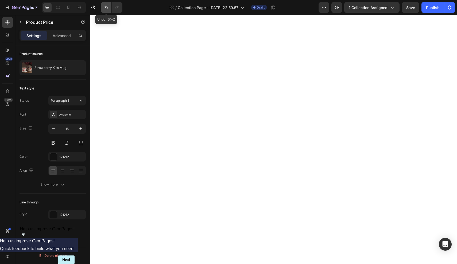
click at [109, 9] on button "Undo/Redo" at bounding box center [106, 7] width 11 height 11
click at [116, 8] on icon "Undo/Redo" at bounding box center [116, 7] width 5 height 5
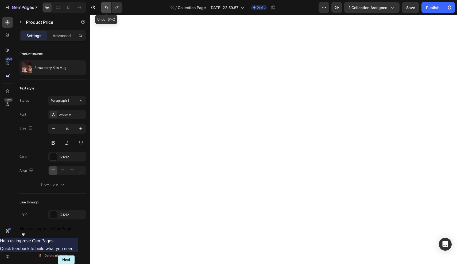
click at [103, 9] on icon "Undo/Redo" at bounding box center [105, 7] width 5 height 5
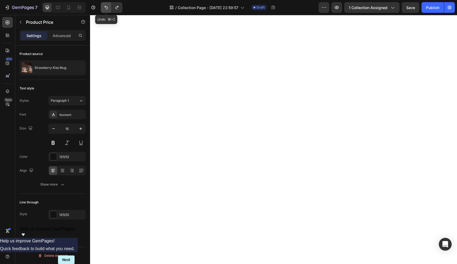
click at [103, 9] on icon "Undo/Redo" at bounding box center [105, 7] width 5 height 5
click at [66, 38] on p "Advanced" at bounding box center [62, 36] width 18 height 6
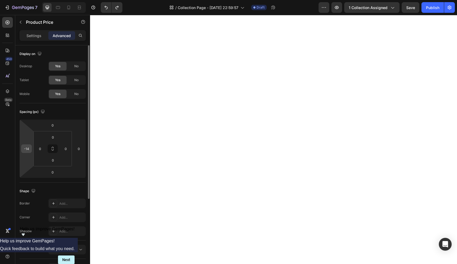
click at [28, 153] on div "-14" at bounding box center [26, 148] width 11 height 9
click at [28, 150] on input "-14" at bounding box center [26, 149] width 8 height 8
type input "0"
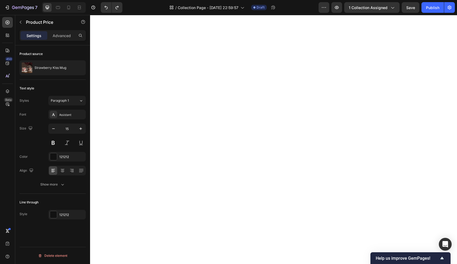
click at [33, 140] on div "Size 15" at bounding box center [52, 136] width 66 height 24
click at [52, 38] on div "Advanced" at bounding box center [61, 35] width 27 height 9
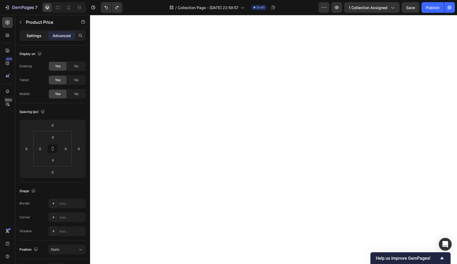
click at [34, 33] on p "Settings" at bounding box center [33, 36] width 15 height 6
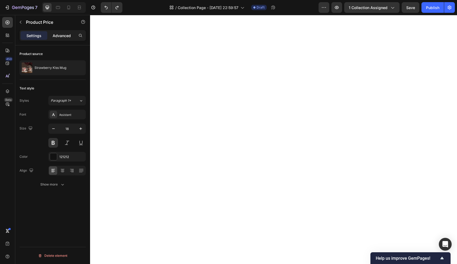
click at [64, 36] on p "Advanced" at bounding box center [62, 36] width 18 height 6
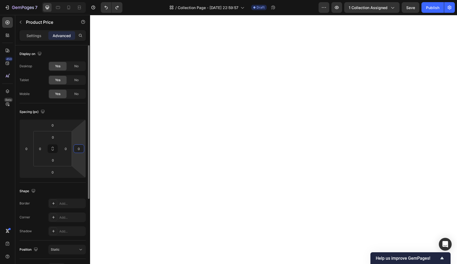
click at [78, 150] on input "0" at bounding box center [79, 149] width 8 height 8
type input "-1"
type input "0"
click at [36, 36] on p "Settings" at bounding box center [33, 36] width 15 height 6
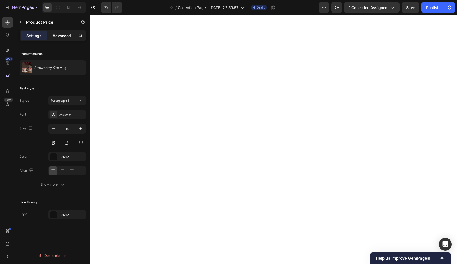
click at [57, 34] on p "Advanced" at bounding box center [62, 36] width 18 height 6
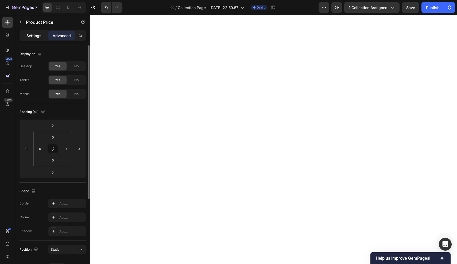
click at [37, 37] on p "Settings" at bounding box center [33, 36] width 15 height 6
click at [32, 37] on p "Settings" at bounding box center [33, 36] width 15 height 6
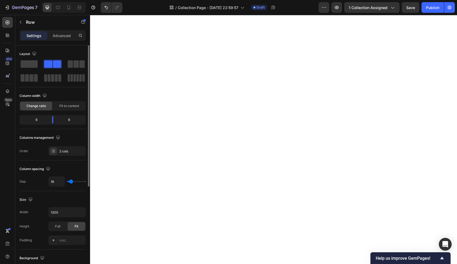
type input "3"
type input "0"
drag, startPoint x: 69, startPoint y: 183, endPoint x: 57, endPoint y: 183, distance: 12.0
type input "0"
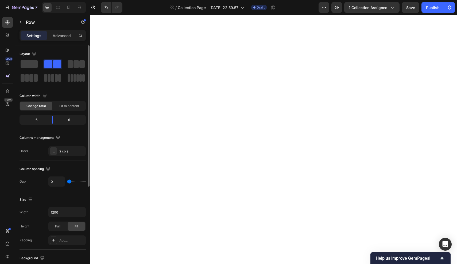
click at [57, 183] on div "0" at bounding box center [66, 182] width 37 height 10
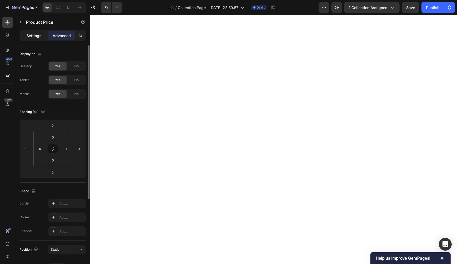
click at [37, 37] on p "Settings" at bounding box center [33, 36] width 15 height 6
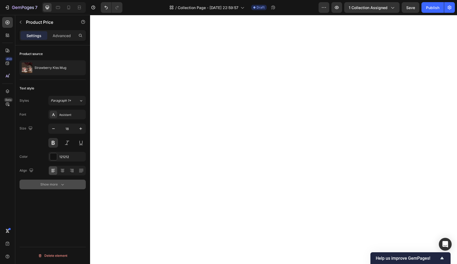
click at [57, 188] on button "Show more" at bounding box center [52, 185] width 66 height 10
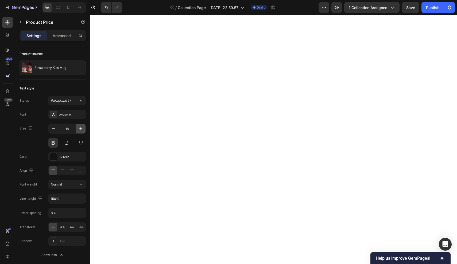
click at [82, 128] on icon "button" at bounding box center [80, 128] width 5 height 5
click at [57, 129] on button "button" at bounding box center [54, 129] width 10 height 10
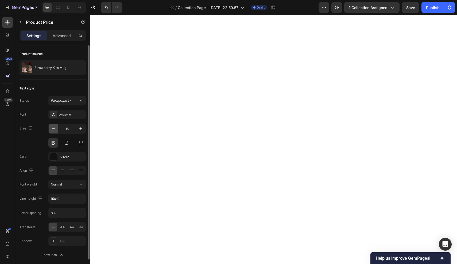
click at [57, 129] on button "button" at bounding box center [54, 129] width 10 height 10
click at [70, 128] on input "14" at bounding box center [67, 129] width 18 height 10
type input "18"
click at [28, 142] on div "Size 18" at bounding box center [52, 136] width 66 height 24
click at [61, 187] on button "Normal" at bounding box center [66, 185] width 37 height 10
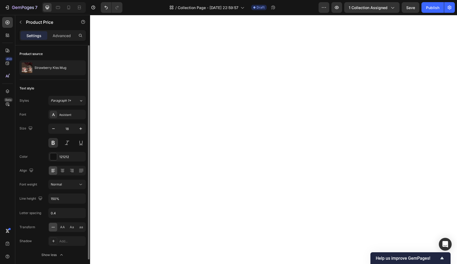
click at [26, 202] on div "Line height" at bounding box center [31, 198] width 24 height 7
click at [56, 214] on input "0.4" at bounding box center [67, 213] width 37 height 10
type input "0.4"
click at [30, 211] on div "Letter spacing" at bounding box center [30, 213] width 22 height 5
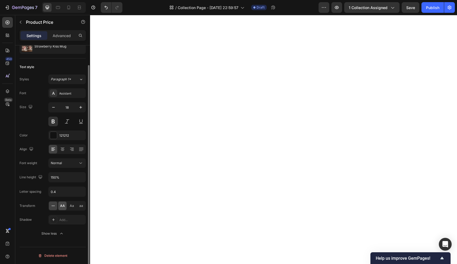
click at [62, 206] on span "AA" at bounding box center [62, 205] width 5 height 5
click at [70, 206] on span "Aa" at bounding box center [72, 205] width 4 height 5
click at [55, 207] on icon at bounding box center [52, 205] width 5 height 5
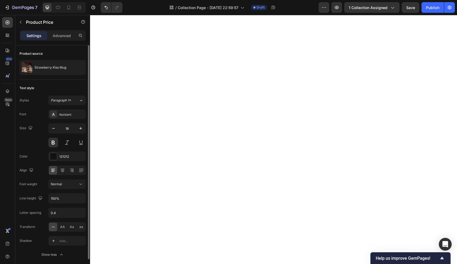
scroll to position [0, 0]
click at [56, 69] on p "Strawberry Kiss Mug" at bounding box center [50, 68] width 32 height 4
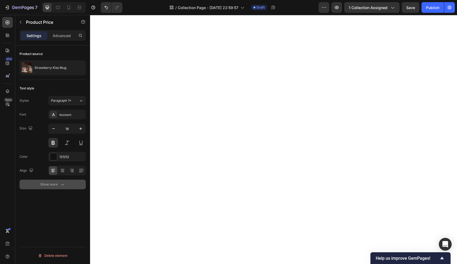
click at [62, 185] on icon "button" at bounding box center [62, 184] width 5 height 5
click at [64, 38] on p "Advanced" at bounding box center [62, 36] width 18 height 6
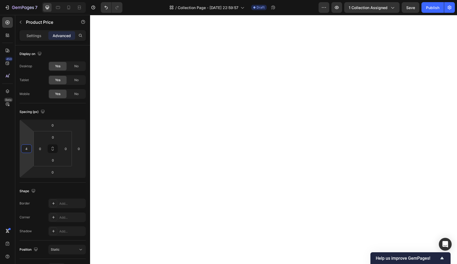
drag, startPoint x: 26, startPoint y: 140, endPoint x: 36, endPoint y: 139, distance: 10.4
click at [36, 0] on html "7 Version history / Collection Page - Sep 17, 22:59:57 Draft Preview 1 collecti…" at bounding box center [228, 0] width 457 height 0
click at [28, 150] on input "4" at bounding box center [26, 149] width 8 height 8
type input "4"
type input "-2"
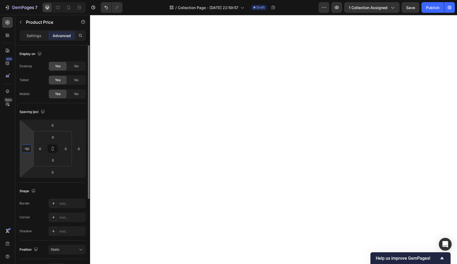
type input "-5"
click at [29, 0] on html "7 Version history / Collection Page - Sep 17, 22:59:57 Draft Preview 1 collecti…" at bounding box center [228, 0] width 457 height 0
click at [43, 150] on input "0" at bounding box center [40, 149] width 8 height 8
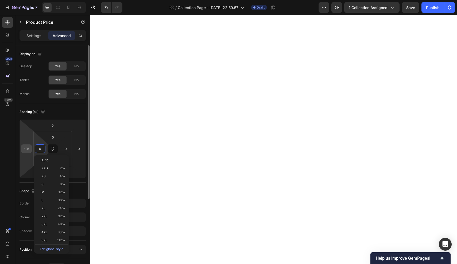
click at [29, 149] on input "-25" at bounding box center [26, 149] width 8 height 8
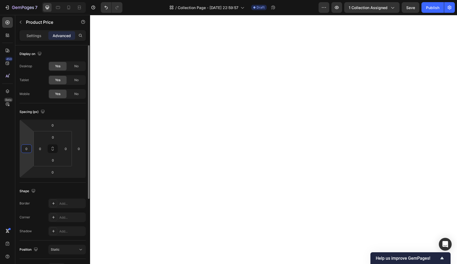
type input "0"
click at [27, 0] on html "7 Version history / Collection Page - Sep 17, 22:59:57 Draft Preview 1 collecti…" at bounding box center [228, 0] width 457 height 0
click at [41, 151] on input "0" at bounding box center [40, 149] width 8 height 8
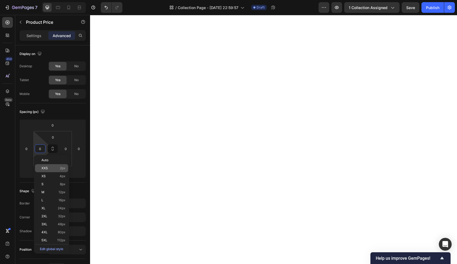
click at [47, 167] on span "XXS" at bounding box center [44, 168] width 6 height 4
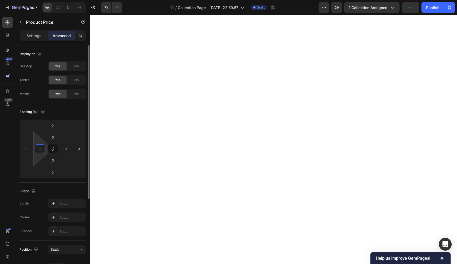
click at [42, 149] on input "2" at bounding box center [40, 149] width 8 height 8
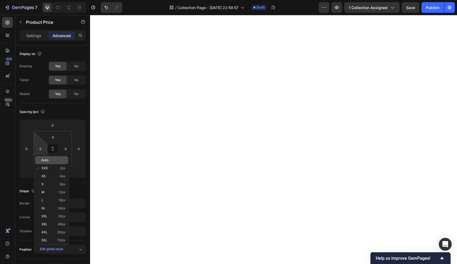
click at [44, 162] on span "Auto" at bounding box center [44, 160] width 7 height 4
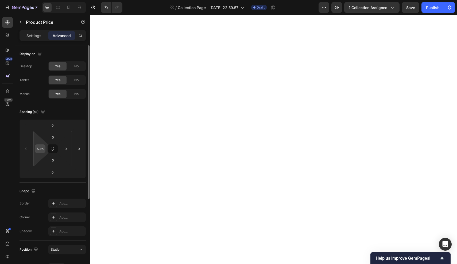
click at [40, 150] on input "Auto" at bounding box center [40, 149] width 8 height 8
type input "0"
click at [28, 150] on input "0" at bounding box center [26, 149] width 8 height 8
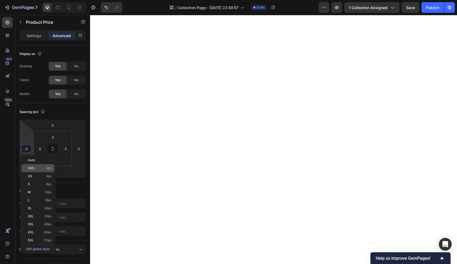
click at [33, 167] on span "XXS" at bounding box center [31, 168] width 6 height 4
type input "2"
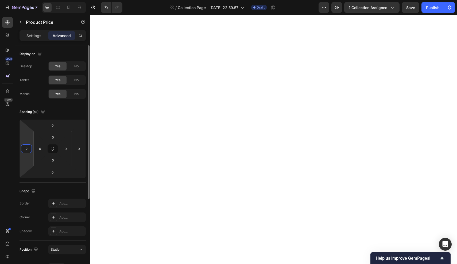
click at [30, 148] on input "2" at bounding box center [26, 149] width 8 height 8
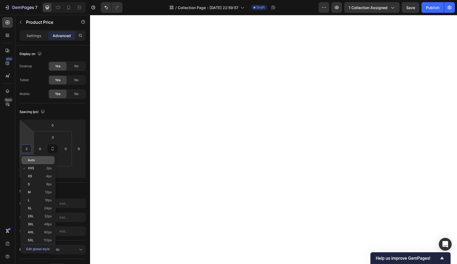
click at [27, 159] on div "Auto" at bounding box center [37, 160] width 33 height 8
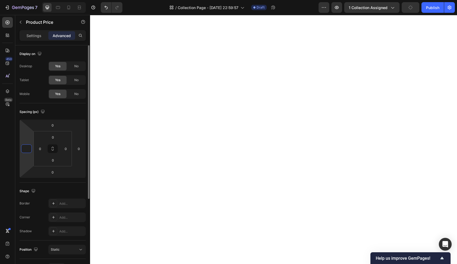
click at [27, 147] on input "number" at bounding box center [26, 149] width 8 height 8
type input "0"
click at [28, 0] on html "7 Version history / Collection Page - Sep 17, 22:59:57 Draft Preview 1 collecti…" at bounding box center [228, 0] width 457 height 0
click at [70, 150] on div "0" at bounding box center [65, 148] width 11 height 9
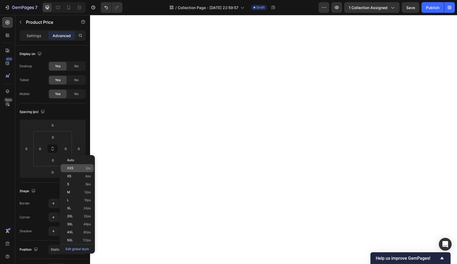
click at [71, 168] on span "XXS" at bounding box center [70, 168] width 6 height 4
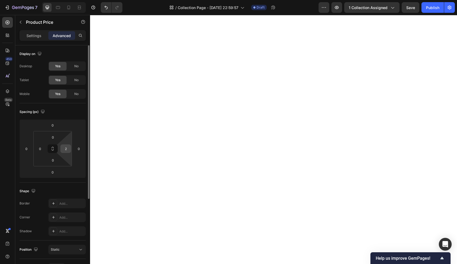
click at [69, 150] on input "2" at bounding box center [66, 149] width 8 height 8
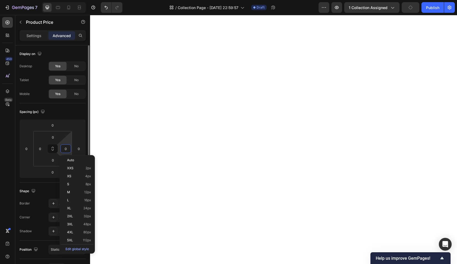
type input "0"
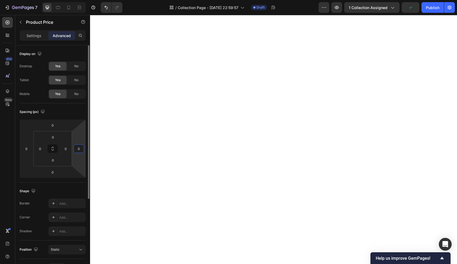
click at [82, 150] on input "0" at bounding box center [79, 149] width 8 height 8
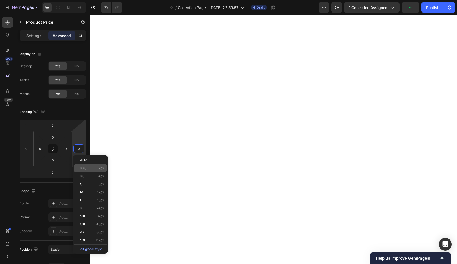
click at [84, 168] on span "XXS" at bounding box center [83, 168] width 6 height 4
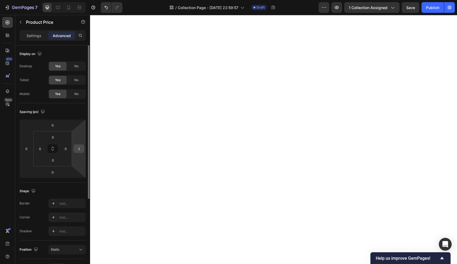
click at [79, 148] on input "2" at bounding box center [79, 149] width 8 height 8
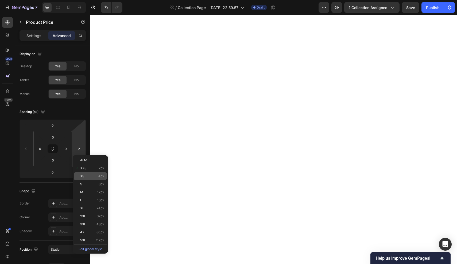
click at [84, 176] on span "XS" at bounding box center [82, 176] width 4 height 4
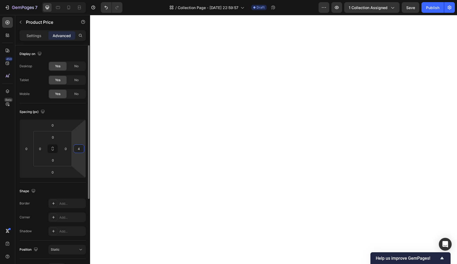
click at [80, 149] on input "4" at bounding box center [79, 149] width 8 height 8
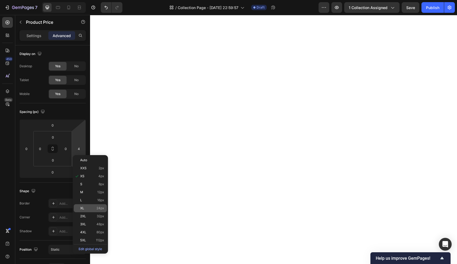
click at [81, 208] on span "XL" at bounding box center [82, 208] width 4 height 4
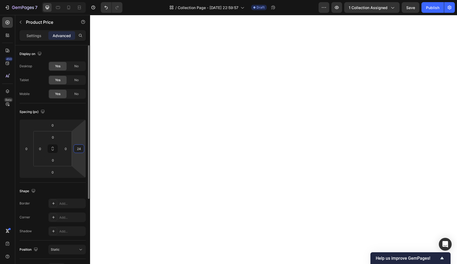
click at [80, 150] on input "24" at bounding box center [79, 149] width 8 height 8
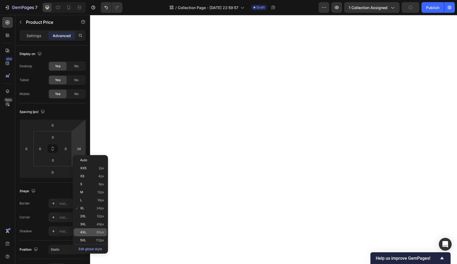
click at [83, 230] on div "4XL 80px" at bounding box center [90, 232] width 33 height 8
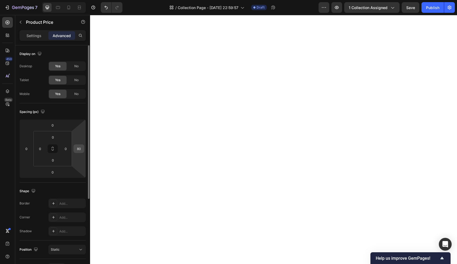
click at [81, 150] on input "80" at bounding box center [79, 149] width 8 height 8
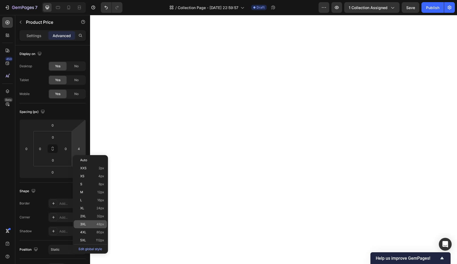
click at [89, 223] on p "3XL 48px" at bounding box center [92, 224] width 24 height 4
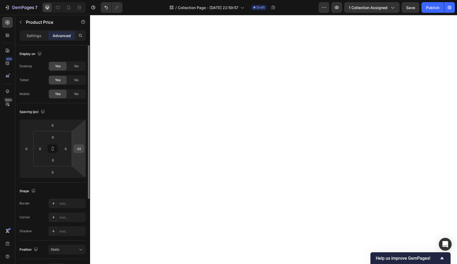
click at [80, 148] on input "48" at bounding box center [79, 149] width 8 height 8
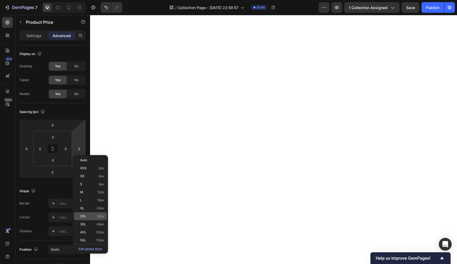
click at [86, 217] on span "2XL" at bounding box center [83, 216] width 6 height 4
type input "32"
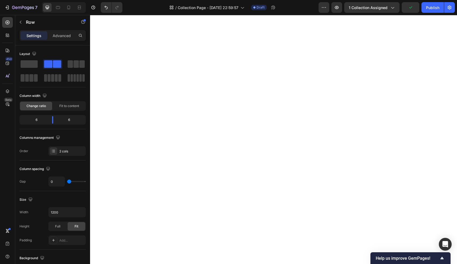
click at [39, 120] on div "6" at bounding box center [34, 119] width 27 height 7
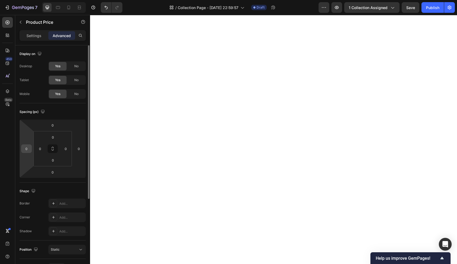
click at [31, 150] on div "0" at bounding box center [26, 148] width 11 height 9
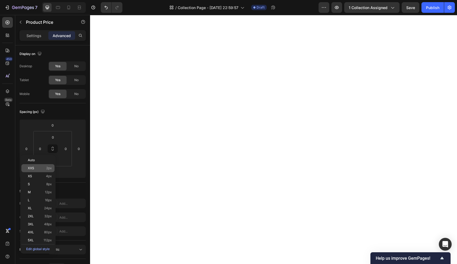
click at [32, 172] on div "XXS 2px" at bounding box center [37, 168] width 33 height 8
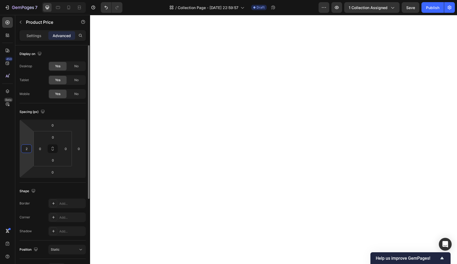
click at [29, 150] on input "2" at bounding box center [26, 149] width 8 height 8
type input "0"
click at [41, 147] on input "0" at bounding box center [40, 149] width 8 height 8
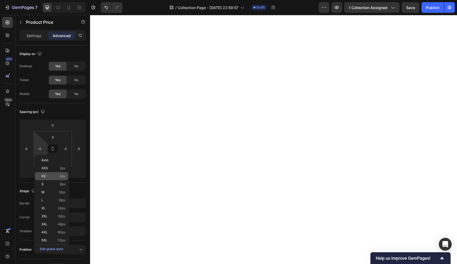
click at [48, 175] on p "XS 4px" at bounding box center [53, 176] width 24 height 4
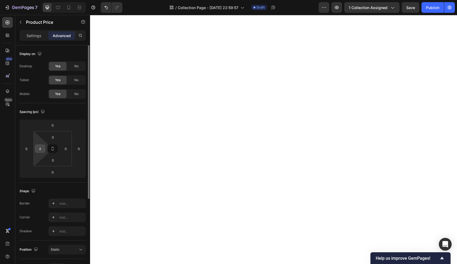
click at [41, 149] on input "4" at bounding box center [40, 149] width 8 height 8
type input "0"
click at [76, 149] on input "0" at bounding box center [79, 149] width 8 height 8
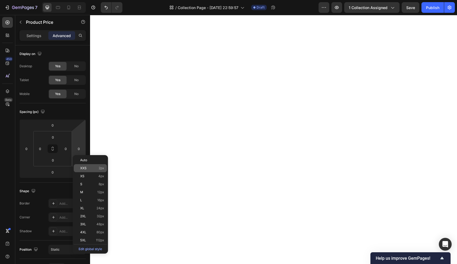
click at [83, 171] on div "XXS 2px" at bounding box center [90, 168] width 33 height 8
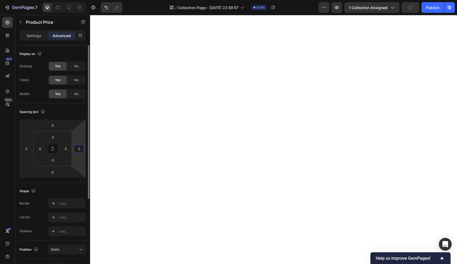
click at [79, 151] on input "2" at bounding box center [79, 149] width 8 height 8
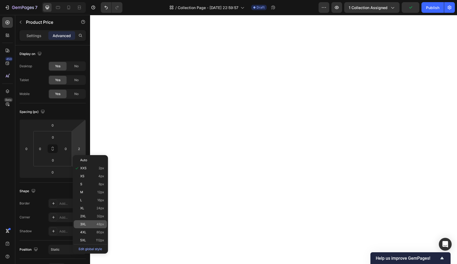
click at [80, 222] on div "3XL 48px" at bounding box center [90, 224] width 33 height 8
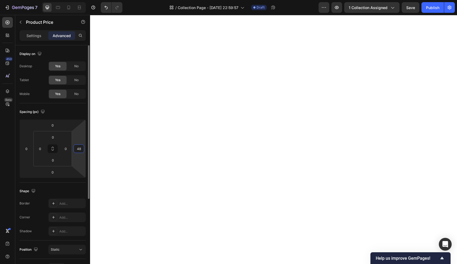
click at [78, 149] on input "48" at bounding box center [79, 149] width 8 height 8
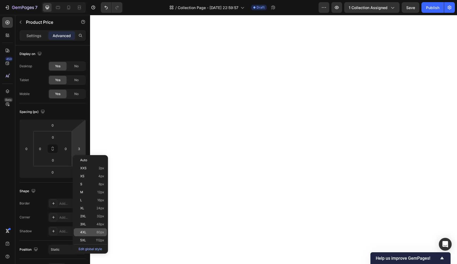
click at [78, 230] on div "4XL 80px" at bounding box center [90, 232] width 33 height 8
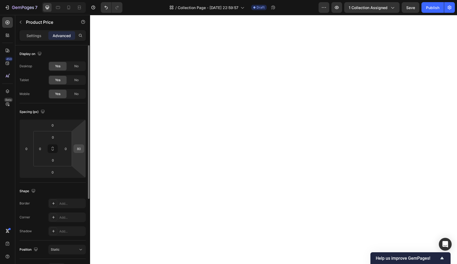
click at [80, 148] on input "80" at bounding box center [79, 149] width 8 height 8
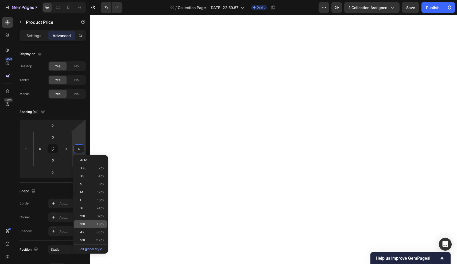
click at [88, 224] on p "3XL 48px" at bounding box center [92, 224] width 24 height 4
type input "48"
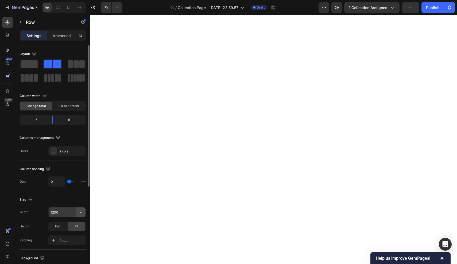
click at [81, 211] on icon "button" at bounding box center [80, 212] width 5 height 5
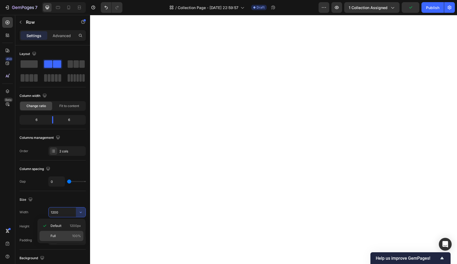
click at [60, 234] on p "Full 100%" at bounding box center [65, 236] width 30 height 5
type input "100%"
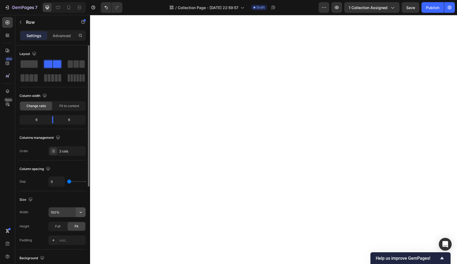
click at [81, 212] on icon "button" at bounding box center [81, 212] width 2 height 1
click at [68, 39] on div "Advanced" at bounding box center [61, 35] width 27 height 9
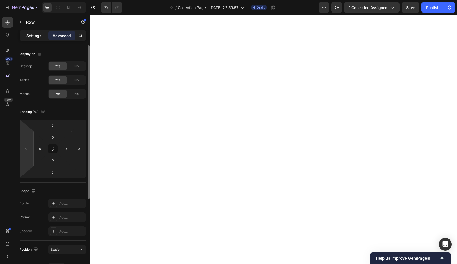
click at [31, 34] on p "Settings" at bounding box center [33, 36] width 15 height 6
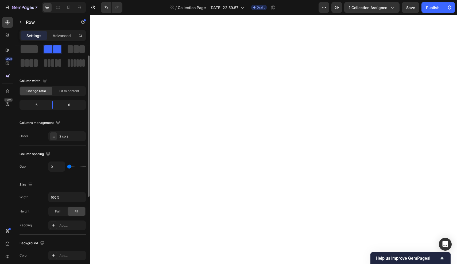
scroll to position [16, 0]
click at [54, 223] on icon at bounding box center [53, 224] width 4 height 4
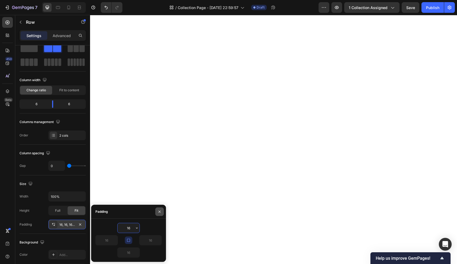
click at [160, 211] on icon "button" at bounding box center [159, 212] width 4 height 4
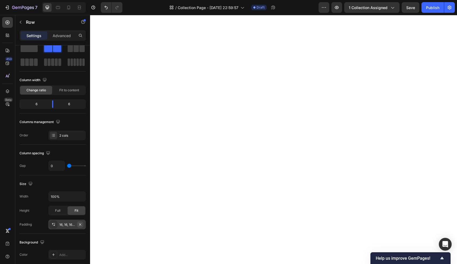
click at [79, 222] on icon "button" at bounding box center [80, 224] width 4 height 4
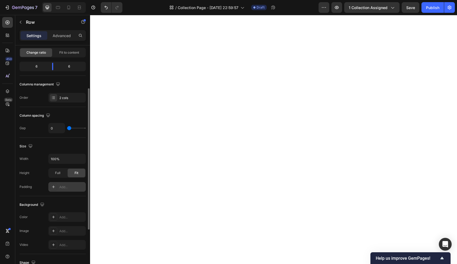
scroll to position [49, 0]
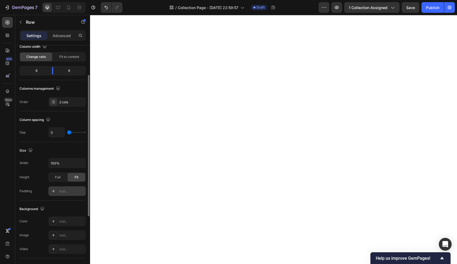
click at [40, 177] on div "Height Full Fit" at bounding box center [52, 177] width 66 height 10
click at [336, 9] on icon "button" at bounding box center [337, 7] width 4 height 3
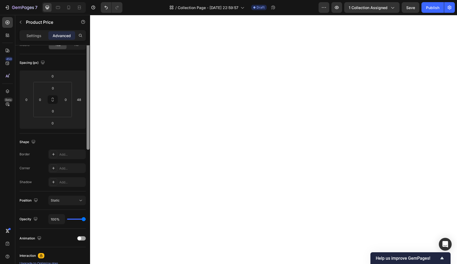
scroll to position [0, 0]
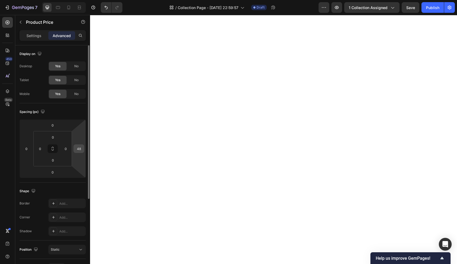
click at [78, 149] on input "48" at bounding box center [79, 149] width 8 height 8
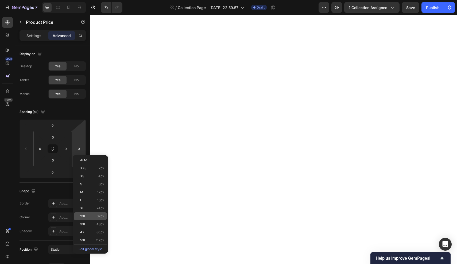
click at [87, 217] on p "2XL 32px" at bounding box center [92, 216] width 24 height 4
type input "32"
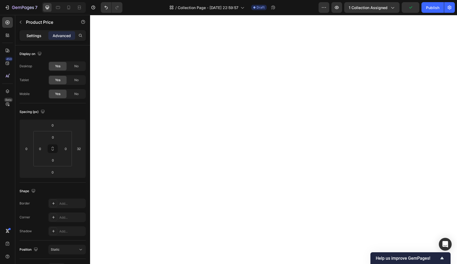
click at [29, 37] on p "Settings" at bounding box center [33, 36] width 15 height 6
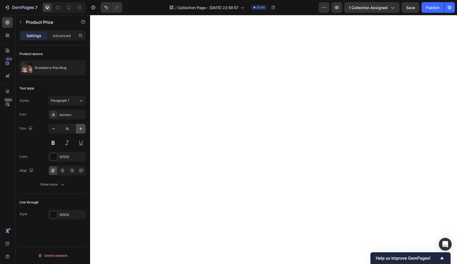
click at [83, 129] on icon "button" at bounding box center [80, 128] width 5 height 5
click at [81, 130] on icon "button" at bounding box center [80, 128] width 5 height 5
type input "18"
click at [33, 98] on div "Styles Paragraph 1" at bounding box center [52, 101] width 66 height 10
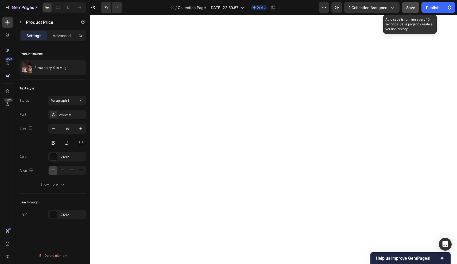
click at [406, 7] on span "Save" at bounding box center [410, 7] width 9 height 5
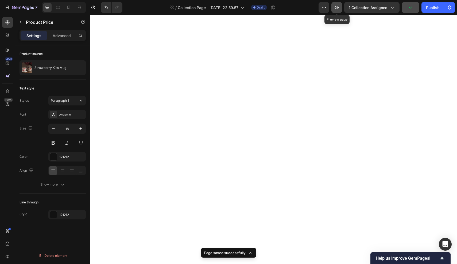
click at [336, 9] on icon "button" at bounding box center [337, 7] width 4 height 3
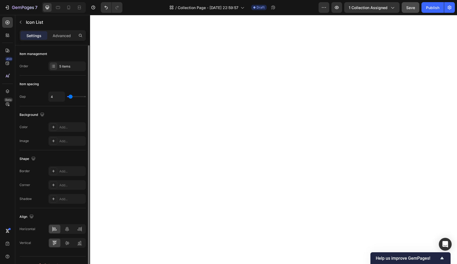
type input "5"
type input "6"
type input "7"
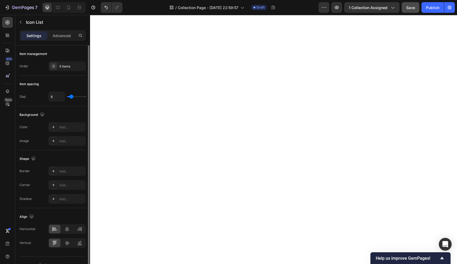
type input "7"
type input "8"
type input "9"
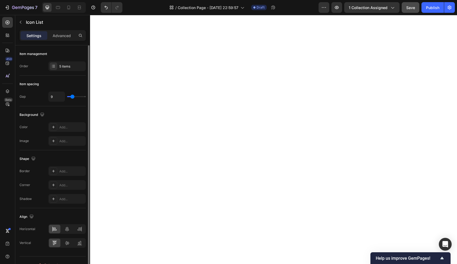
type input "10"
type input "11"
type input "12"
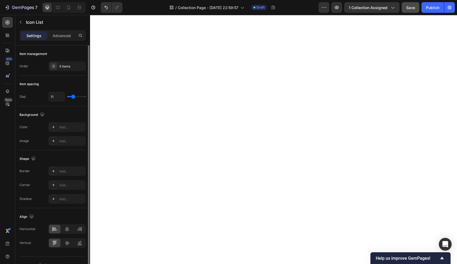
type input "12"
type input "11"
type input "9"
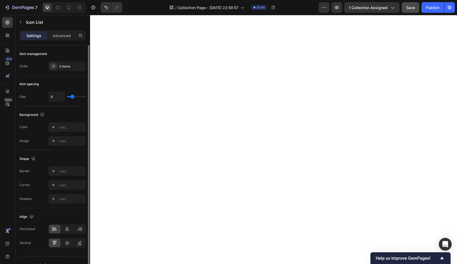
type input "8"
type input "7"
type input "6"
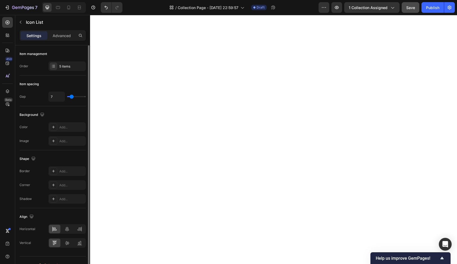
type input "6"
type input "5"
type input "4"
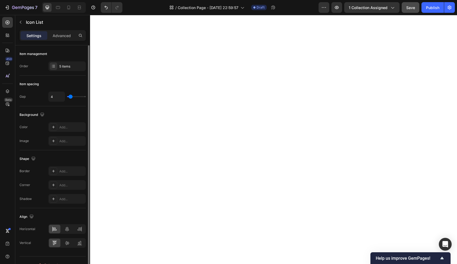
type input "3"
type input "2"
type input "1"
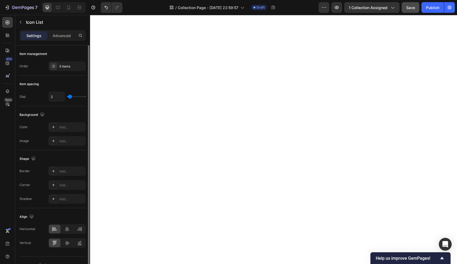
type input "1"
type input "0"
type input "1"
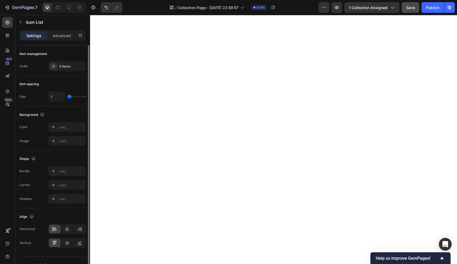
type input "2"
type input "3"
type input "4"
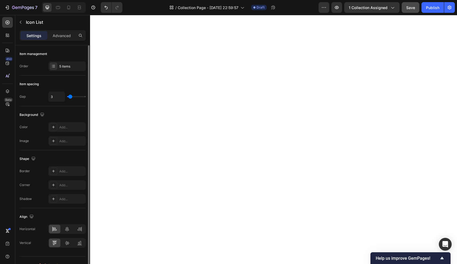
type input "4"
type input "5"
type input "4"
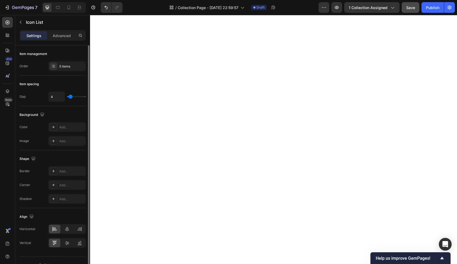
type input "3"
type input "2"
click at [69, 99] on div "2" at bounding box center [66, 97] width 37 height 10
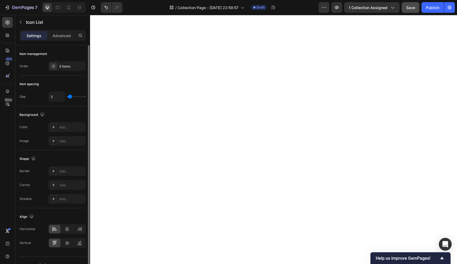
click at [34, 135] on div "The changes might be hidden by the video. Color Add... Image Add..." at bounding box center [52, 133] width 66 height 23
click at [63, 39] on div "Advanced" at bounding box center [61, 35] width 27 height 9
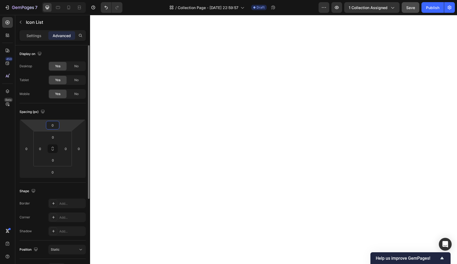
click at [56, 126] on input "0" at bounding box center [52, 125] width 11 height 8
type input "2"
type input "5"
click at [29, 198] on div "Shape Border Add... Corner Add... Shadow Add..." at bounding box center [52, 212] width 66 height 58
click at [38, 36] on p "Settings" at bounding box center [33, 36] width 15 height 6
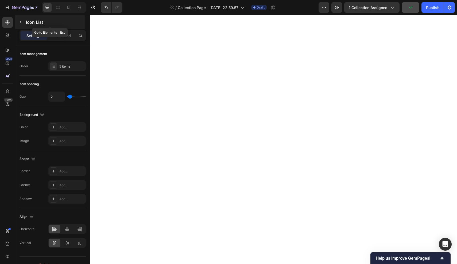
click at [22, 20] on button "button" at bounding box center [20, 22] width 9 height 9
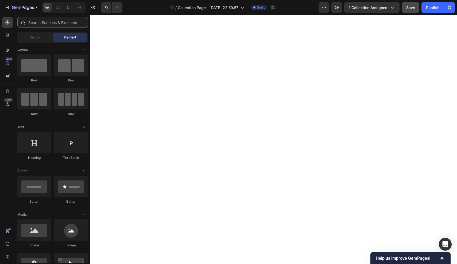
click at [39, 21] on input "text" at bounding box center [52, 22] width 70 height 11
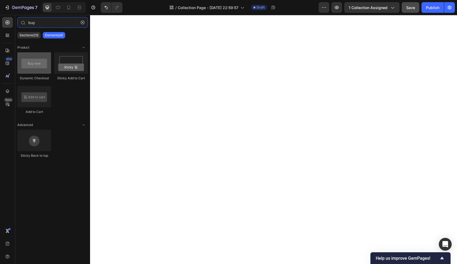
type input "buy"
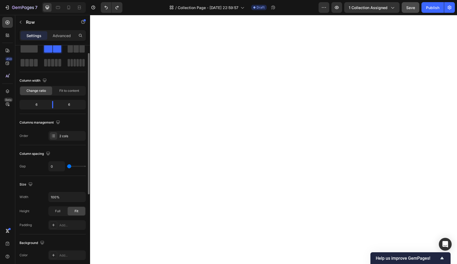
scroll to position [18, 0]
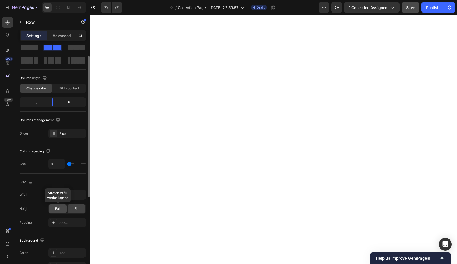
click at [57, 209] on span "Full" at bounding box center [57, 208] width 5 height 5
click at [72, 210] on div "Fit" at bounding box center [77, 209] width 18 height 9
click at [82, 196] on icon "button" at bounding box center [80, 194] width 5 height 5
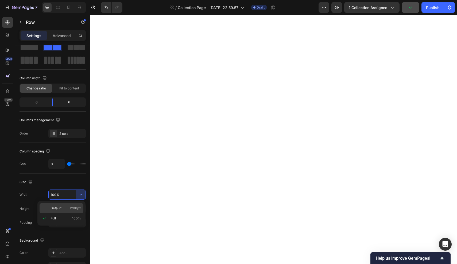
click at [73, 206] on span "1200px" at bounding box center [75, 208] width 11 height 5
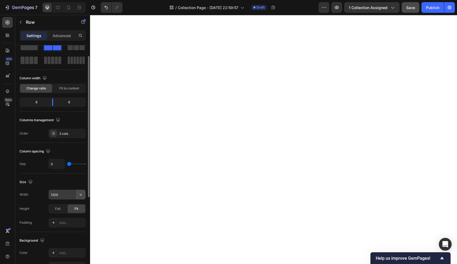
click at [81, 194] on icon "button" at bounding box center [80, 194] width 5 height 5
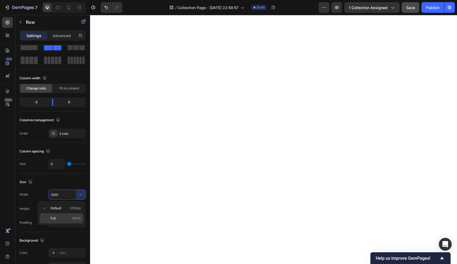
click at [65, 214] on div "Full 100%" at bounding box center [62, 218] width 44 height 10
type input "100%"
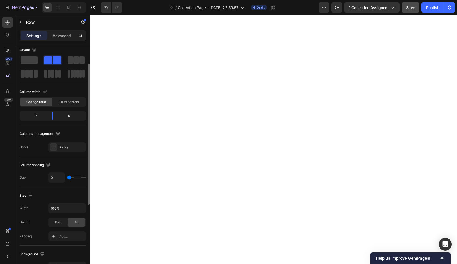
scroll to position [0, 0]
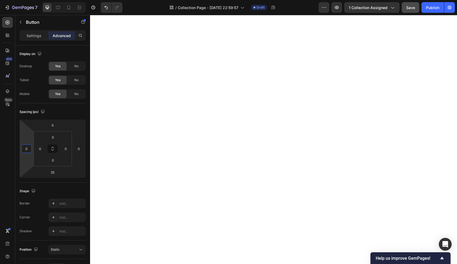
drag, startPoint x: 24, startPoint y: 159, endPoint x: 33, endPoint y: 159, distance: 9.1
click at [33, 0] on html "7 Version history / Collection Page - Sep 17, 22:59:57 Draft Preview 1 collecti…" at bounding box center [228, 0] width 457 height 0
drag, startPoint x: 40, startPoint y: 155, endPoint x: 45, endPoint y: 155, distance: 4.8
click at [45, 0] on html "7 Version history / Collection Page - Sep 17, 22:59:57 Draft Preview 1 collecti…" at bounding box center [228, 0] width 457 height 0
drag, startPoint x: 31, startPoint y: 157, endPoint x: 23, endPoint y: 157, distance: 8.0
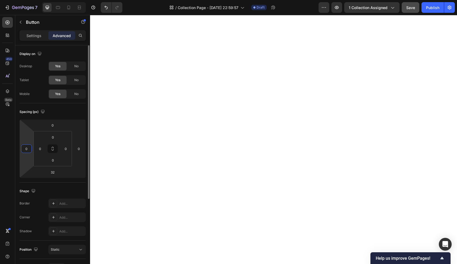
click at [23, 0] on html "7 Version history / Collection Page - Sep 17, 22:59:57 Draft Preview 1 collecti…" at bounding box center [228, 0] width 457 height 0
click at [28, 149] on input "0" at bounding box center [26, 149] width 8 height 8
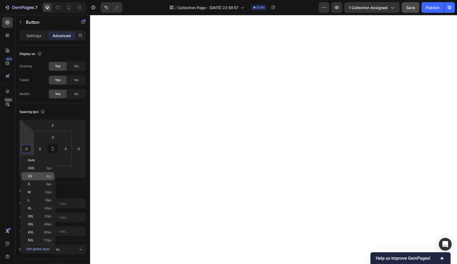
click at [32, 178] on p "XS 4px" at bounding box center [40, 176] width 24 height 4
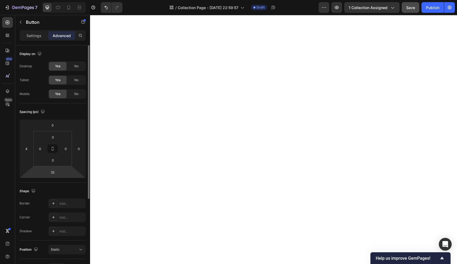
type input "0"
